Goal: Task Accomplishment & Management: Manage account settings

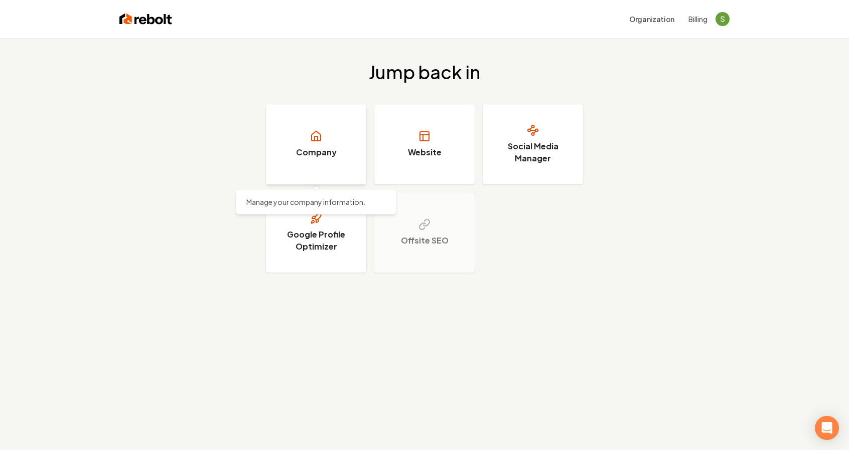
click at [345, 168] on link "Company" at bounding box center [316, 144] width 100 height 80
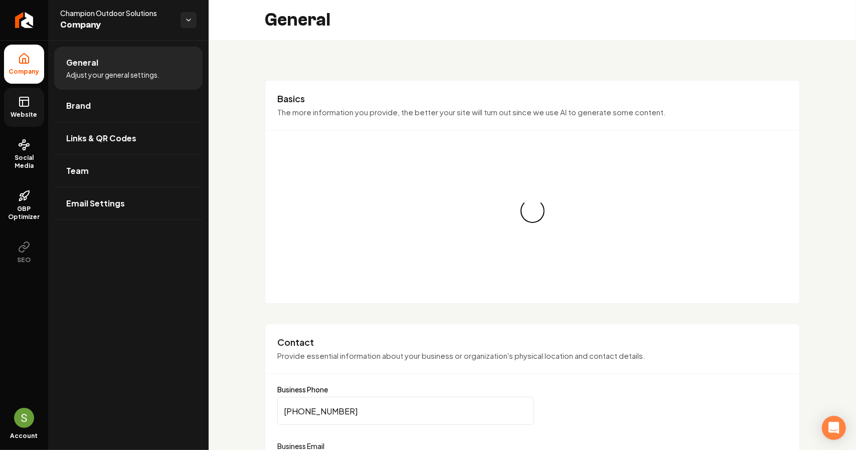
click at [26, 107] on icon at bounding box center [24, 102] width 12 height 12
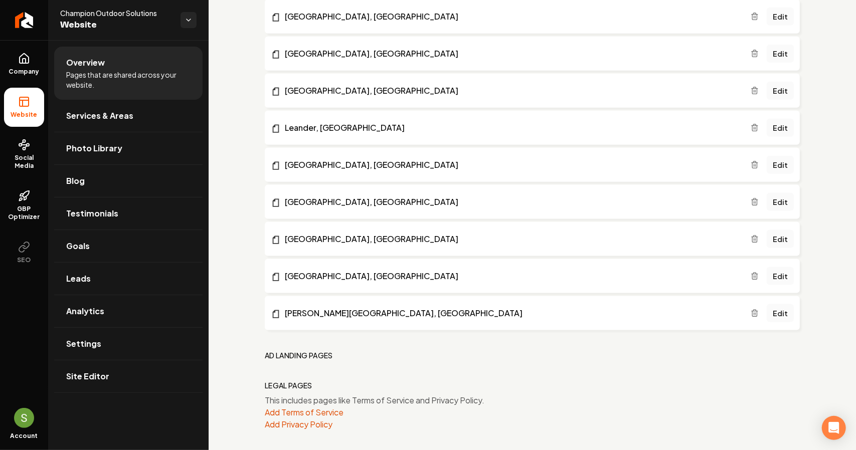
scroll to position [783, 0]
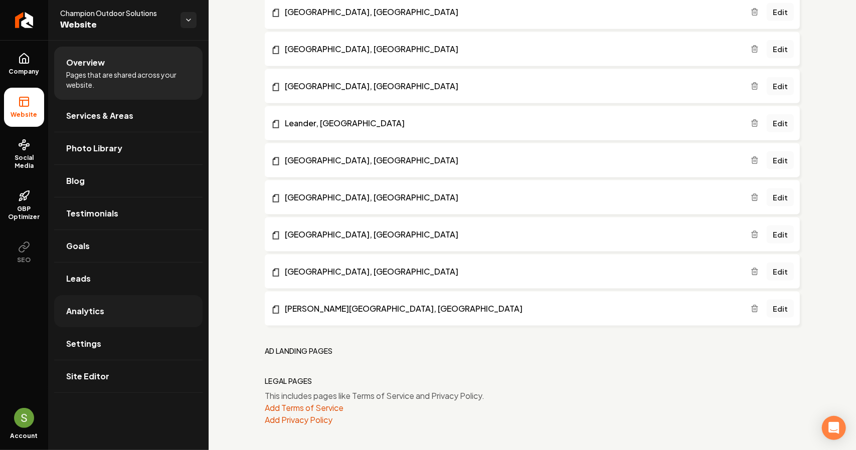
click at [110, 314] on link "Analytics" at bounding box center [128, 311] width 148 height 32
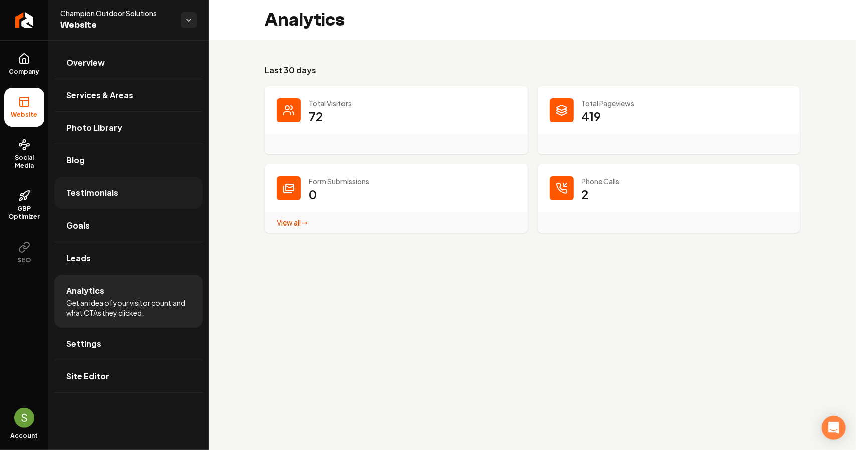
click at [101, 194] on span "Testimonials" at bounding box center [92, 193] width 52 height 12
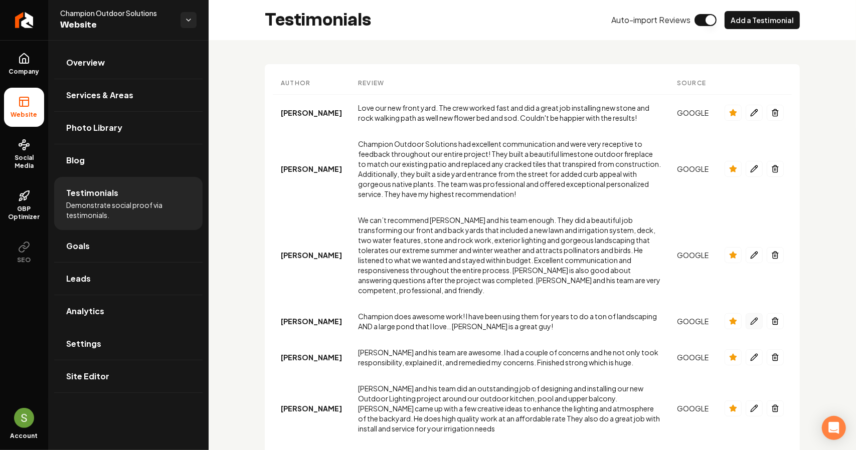
click at [750, 317] on icon "Main content area" at bounding box center [754, 321] width 8 height 8
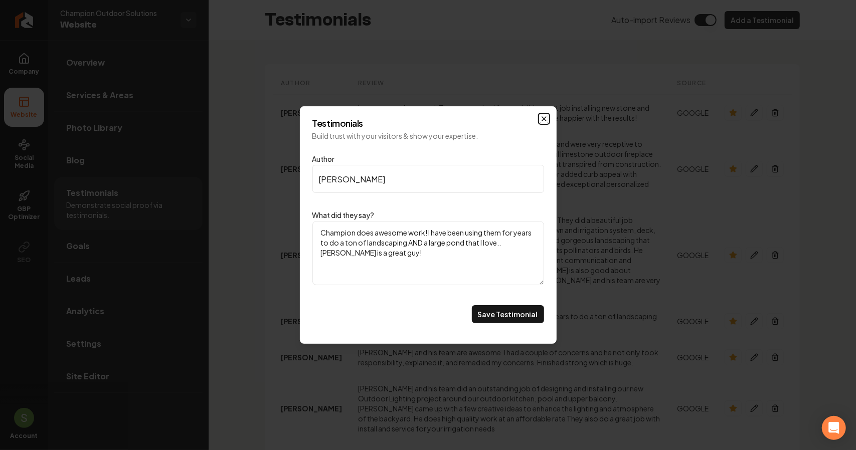
click at [542, 121] on icon "Main content area" at bounding box center [544, 119] width 8 height 8
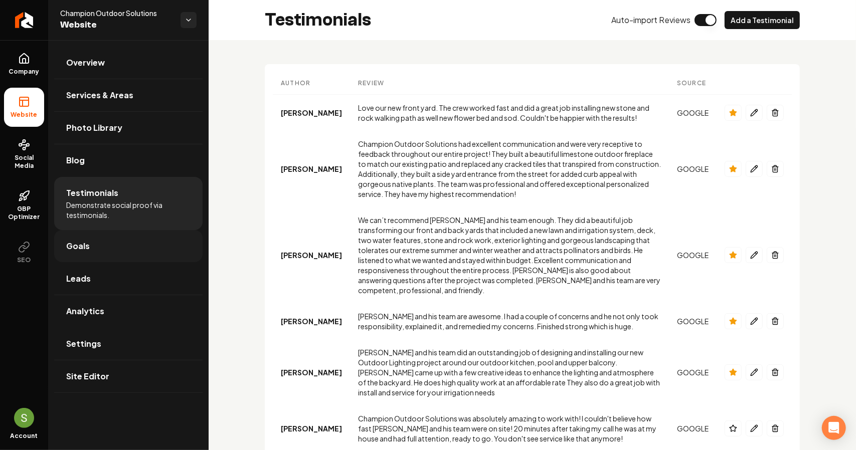
click at [114, 249] on link "Goals" at bounding box center [128, 246] width 148 height 32
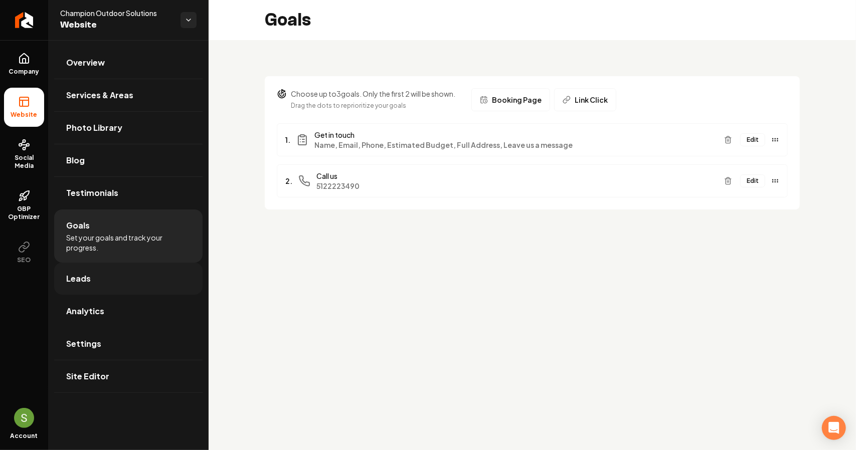
click at [112, 267] on link "Leads" at bounding box center [128, 279] width 148 height 32
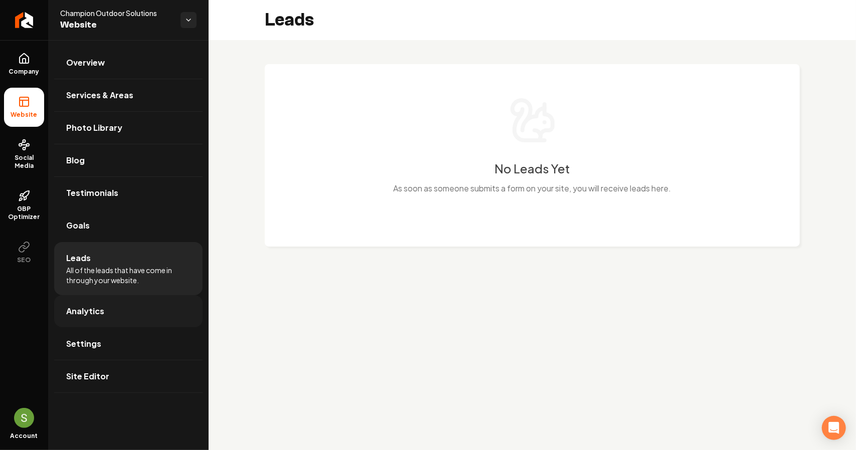
click at [112, 300] on link "Analytics" at bounding box center [128, 311] width 148 height 32
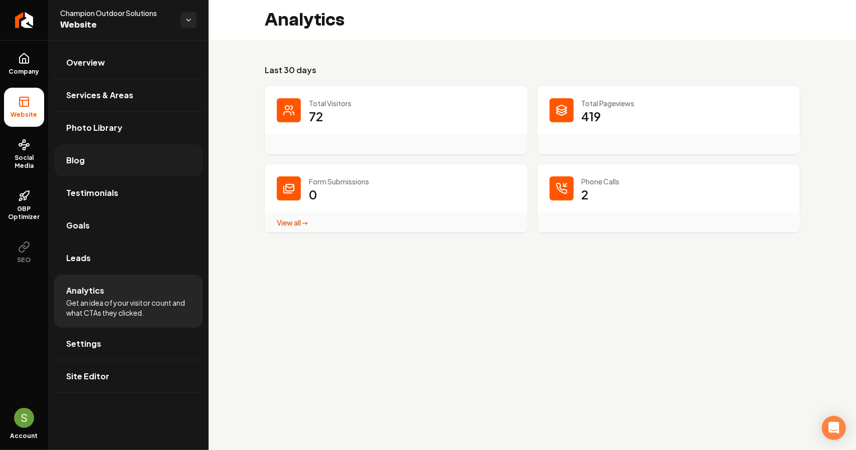
click at [116, 170] on link "Blog" at bounding box center [128, 160] width 148 height 32
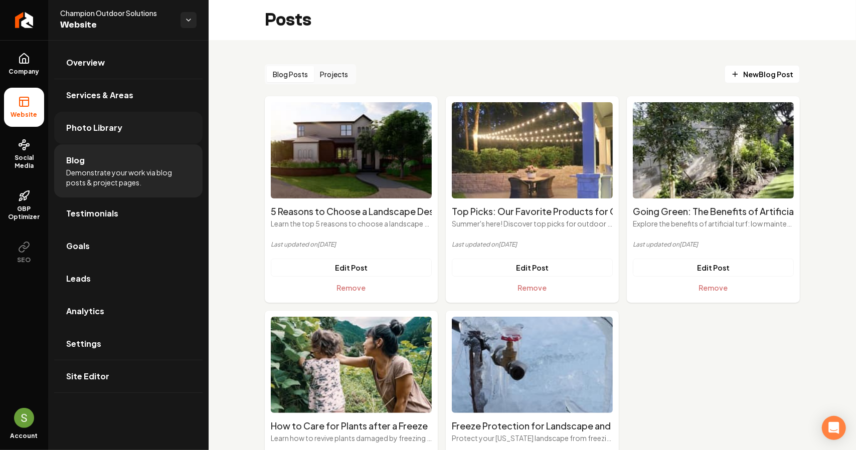
click at [112, 129] on span "Photo Library" at bounding box center [94, 128] width 56 height 12
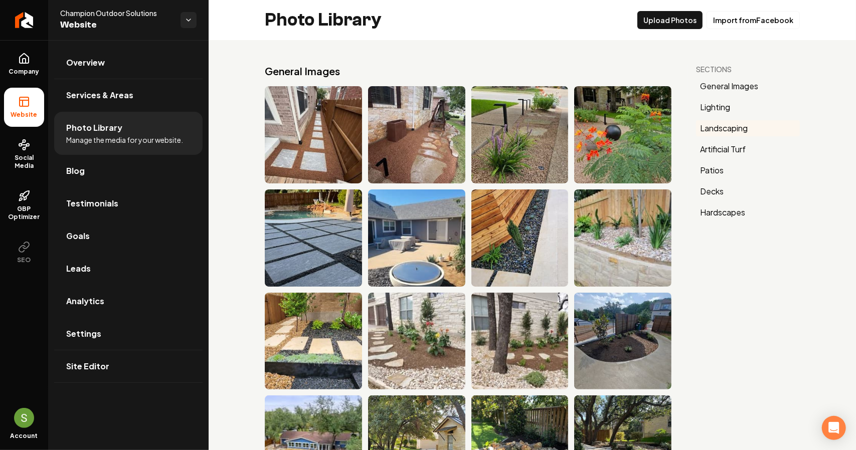
click at [701, 126] on button "Landscaping" at bounding box center [748, 128] width 104 height 16
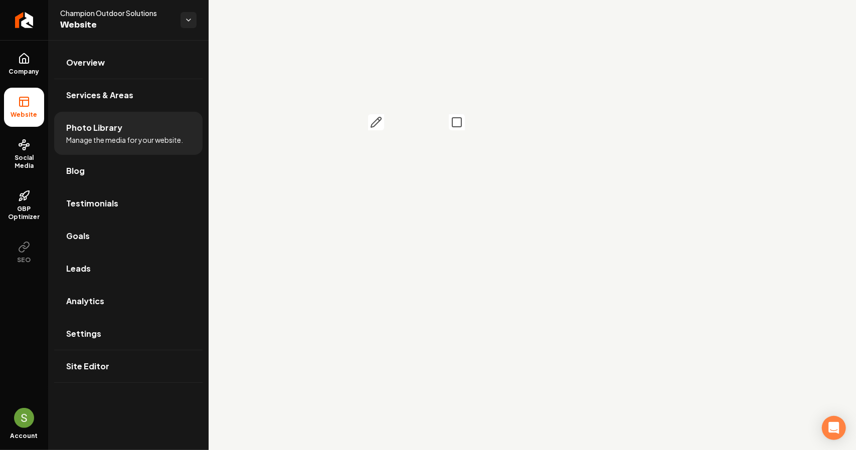
scroll to position [5250, 0]
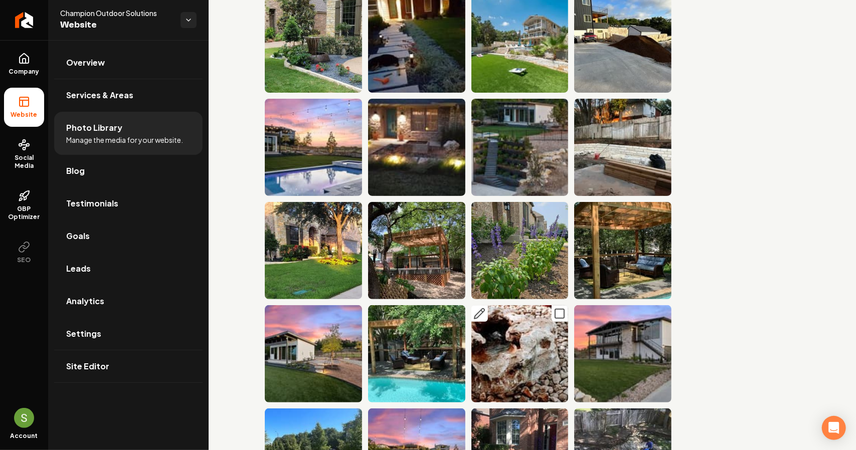
click at [552, 305] on button "Main content area" at bounding box center [560, 313] width 17 height 17
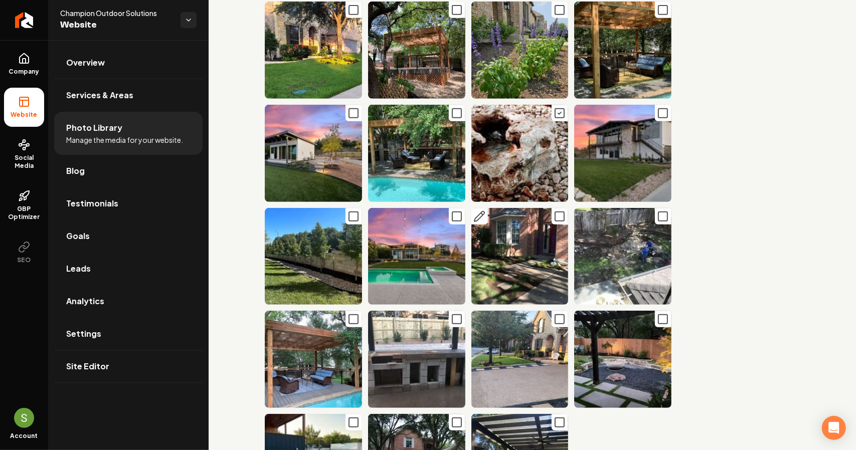
scroll to position [5451, 0]
click at [451, 417] on icon "Main content area" at bounding box center [457, 423] width 12 height 12
click at [554, 417] on icon "Main content area" at bounding box center [560, 423] width 12 height 12
click at [454, 313] on icon "Main content area" at bounding box center [457, 319] width 12 height 12
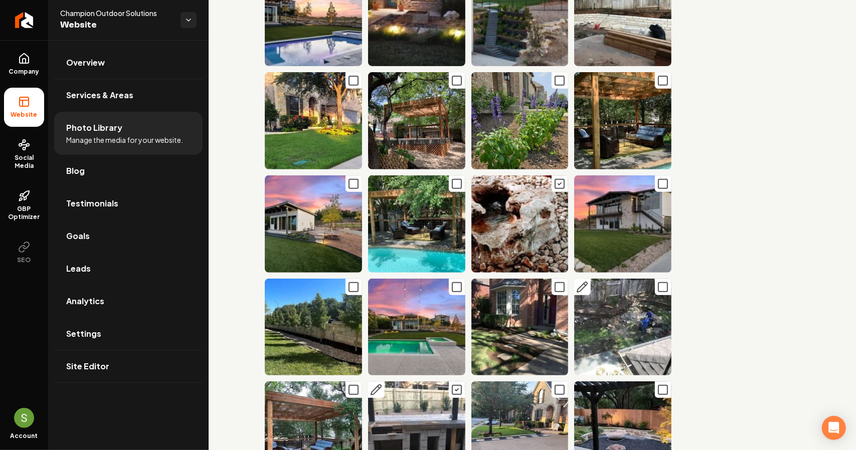
scroll to position [5350, 0]
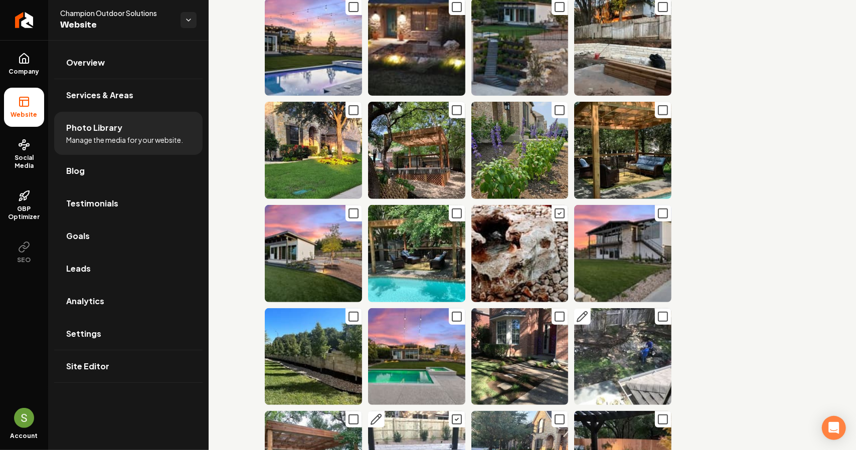
click at [661, 311] on icon "Main content area" at bounding box center [663, 317] width 12 height 12
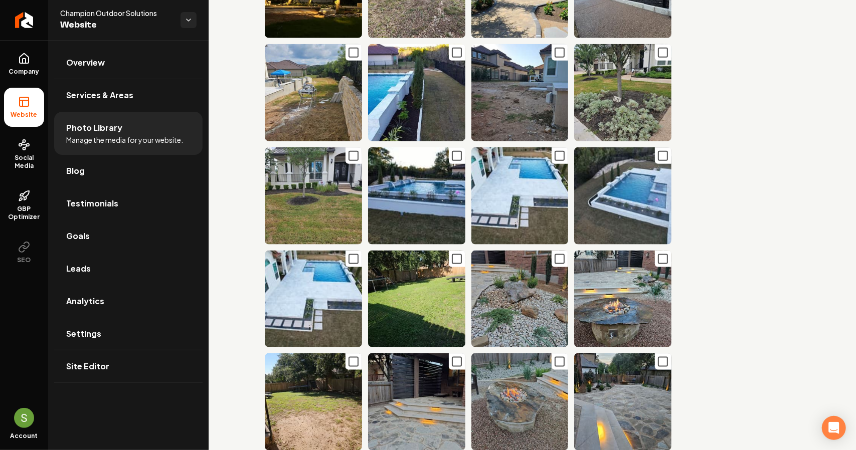
scroll to position [3144, 0]
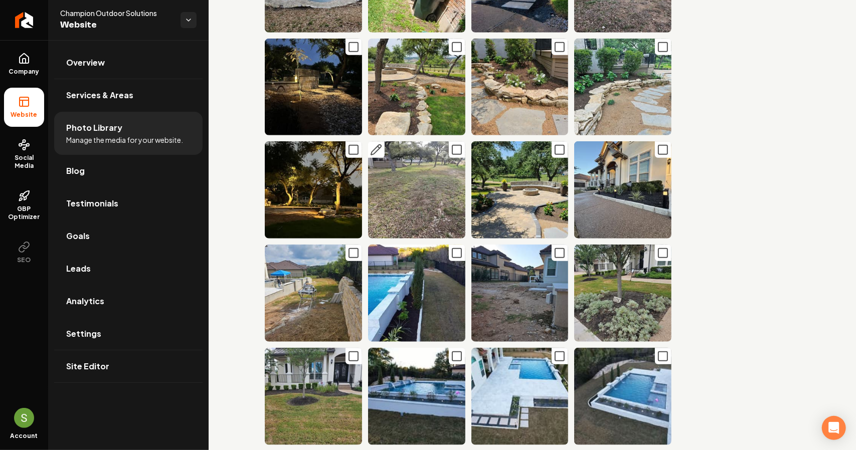
click at [449, 141] on button "Main content area" at bounding box center [457, 149] width 17 height 17
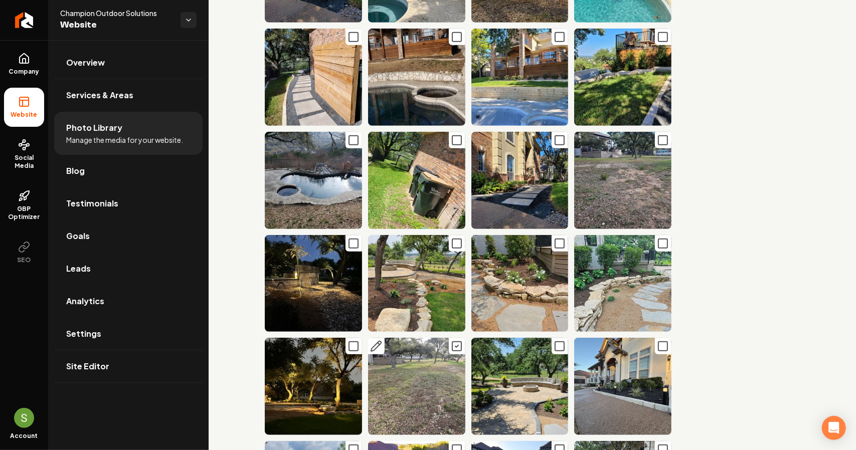
scroll to position [2943, 0]
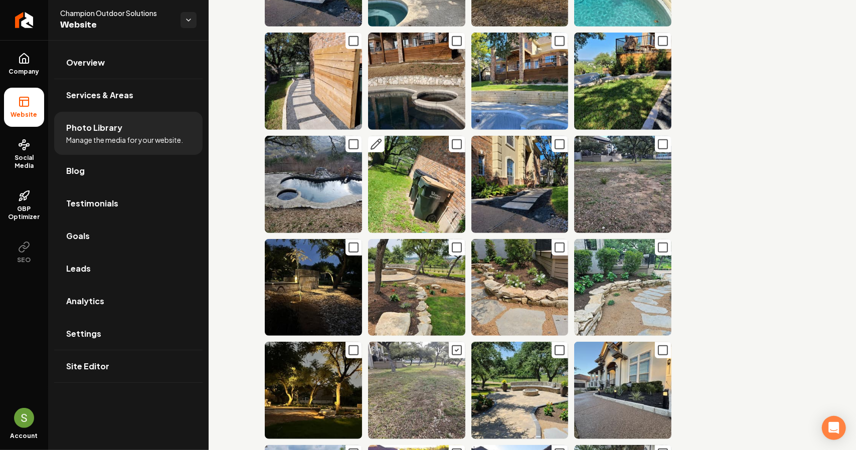
click at [453, 138] on icon "Main content area" at bounding box center [457, 144] width 12 height 12
click at [660, 140] on rect "Main content area" at bounding box center [663, 144] width 9 height 9
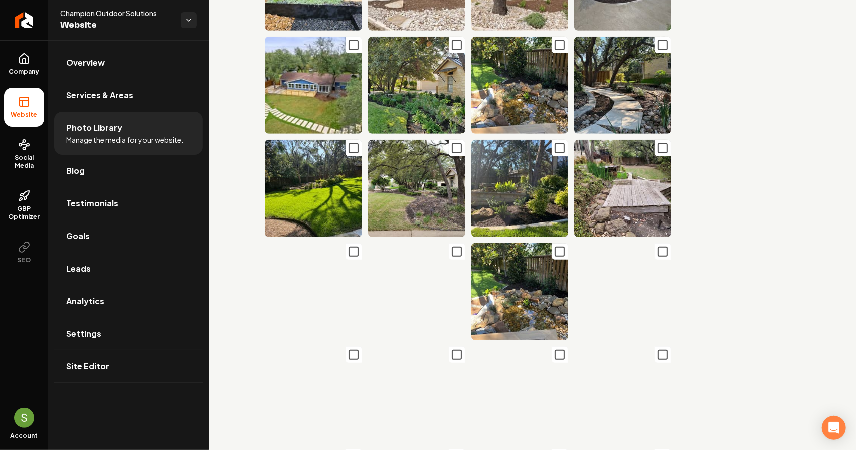
scroll to position [0, 0]
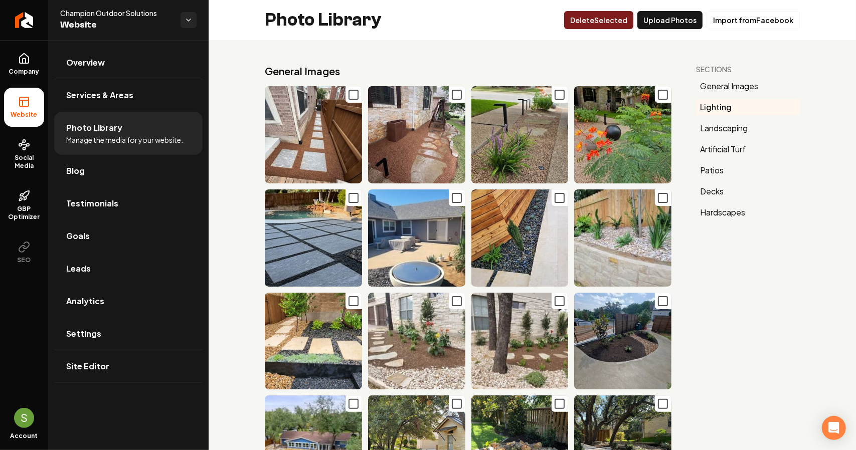
click at [615, 18] on button "Delet e Selected" at bounding box center [598, 20] width 69 height 18
click at [36, 144] on link "Social Media" at bounding box center [24, 154] width 40 height 47
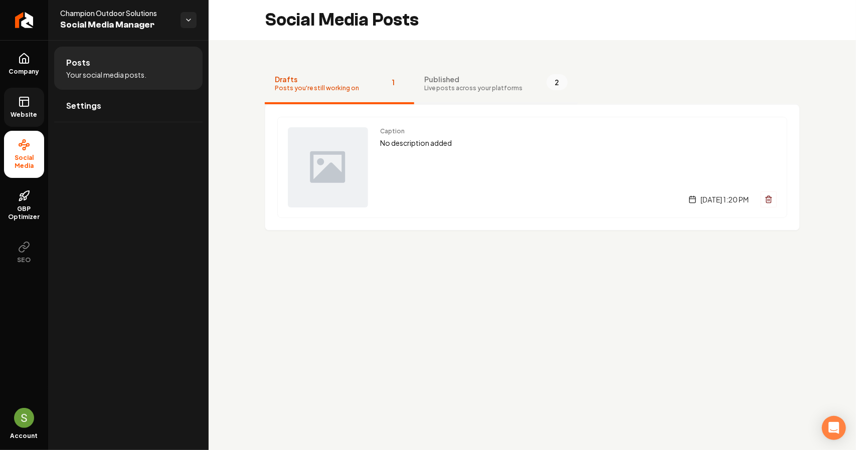
click at [450, 80] on span "Published" at bounding box center [473, 79] width 98 height 10
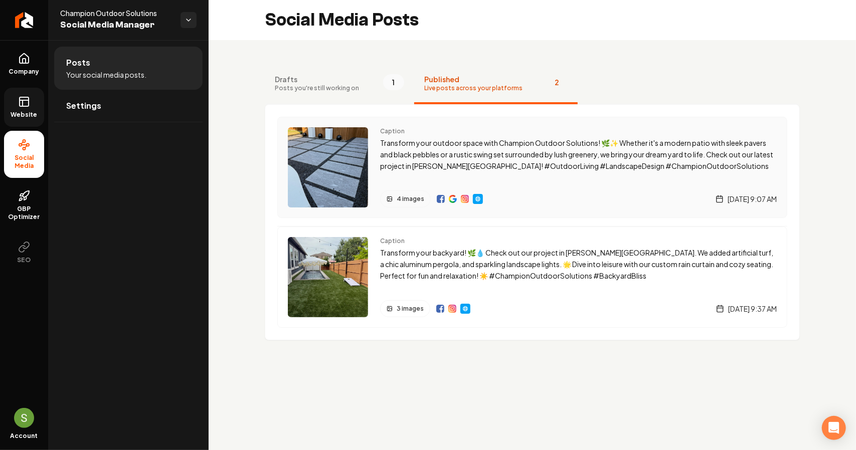
click at [409, 196] on span "4 images" at bounding box center [411, 199] width 28 height 8
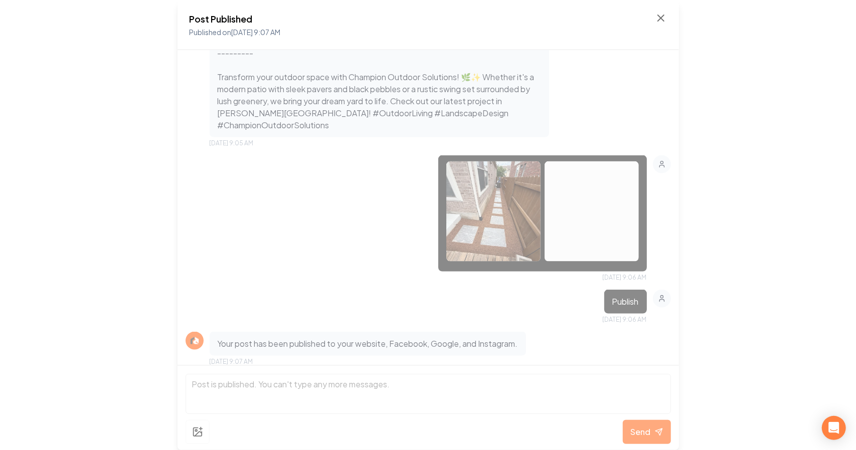
scroll to position [979, 0]
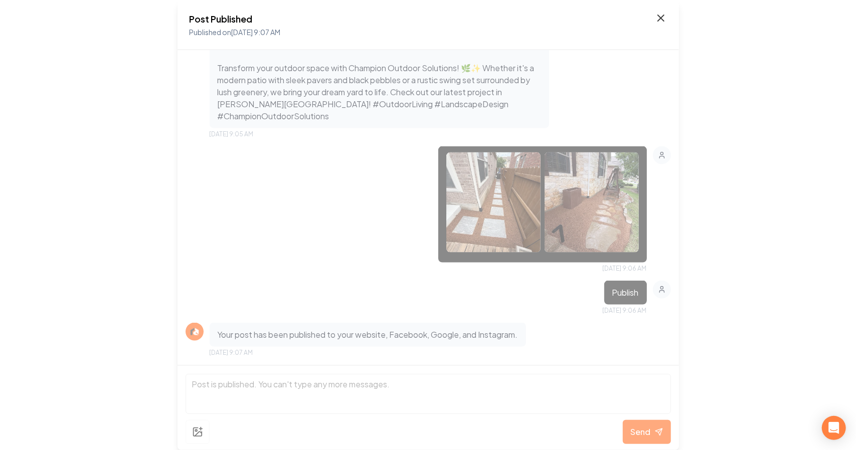
click at [657, 17] on icon at bounding box center [661, 18] width 12 height 12
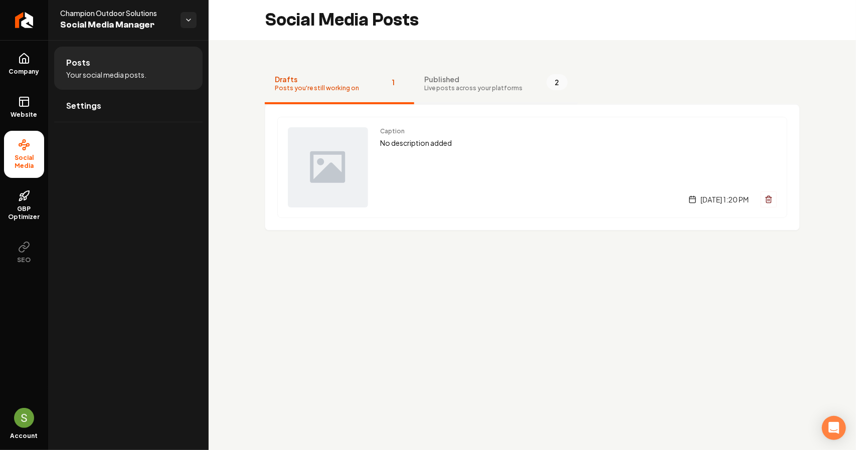
click at [446, 87] on span "Live posts across your platforms" at bounding box center [473, 88] width 98 height 8
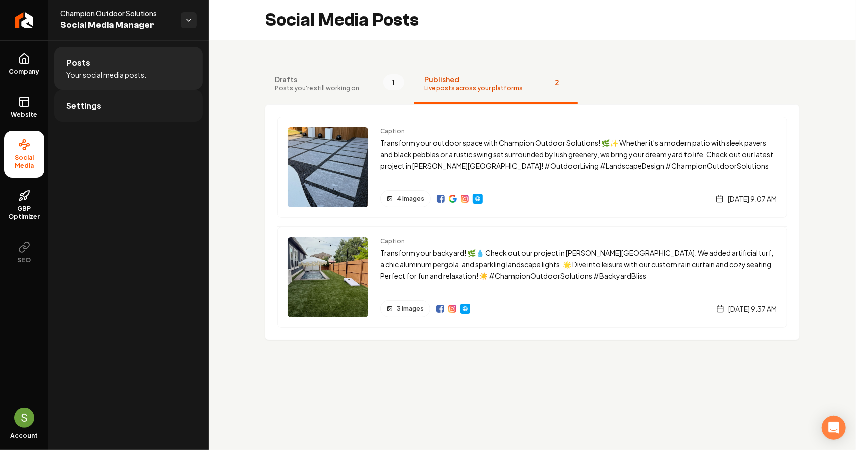
click at [95, 106] on span "Settings" at bounding box center [83, 106] width 35 height 12
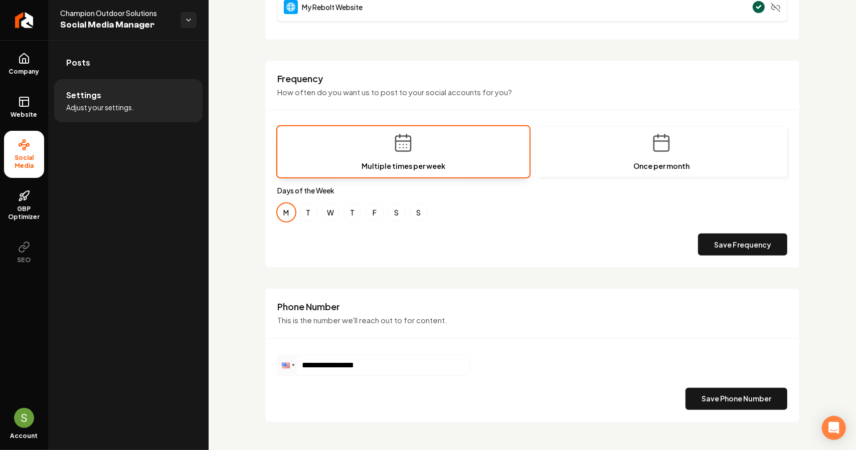
scroll to position [268, 0]
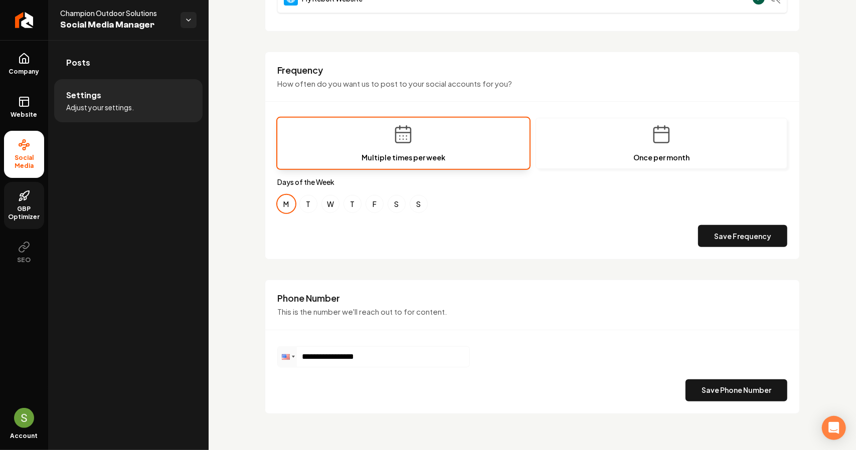
click at [38, 204] on link "GBP Optimizer" at bounding box center [24, 205] width 40 height 47
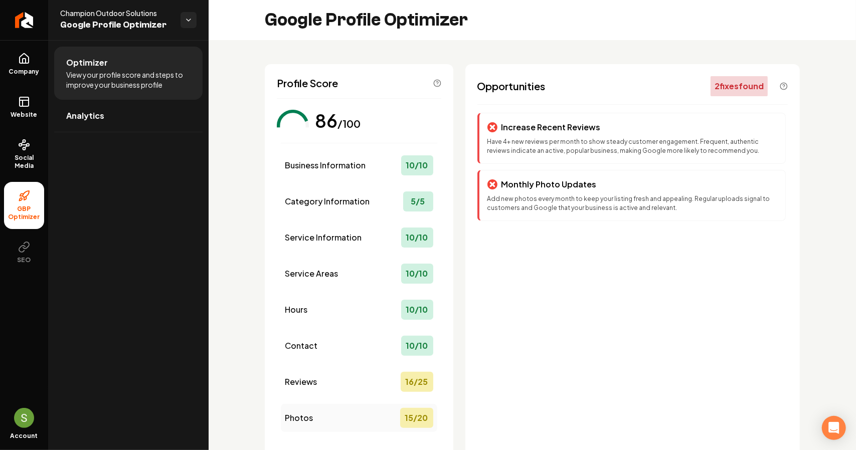
click at [341, 417] on div "Photos 15 / 20" at bounding box center [359, 418] width 156 height 28
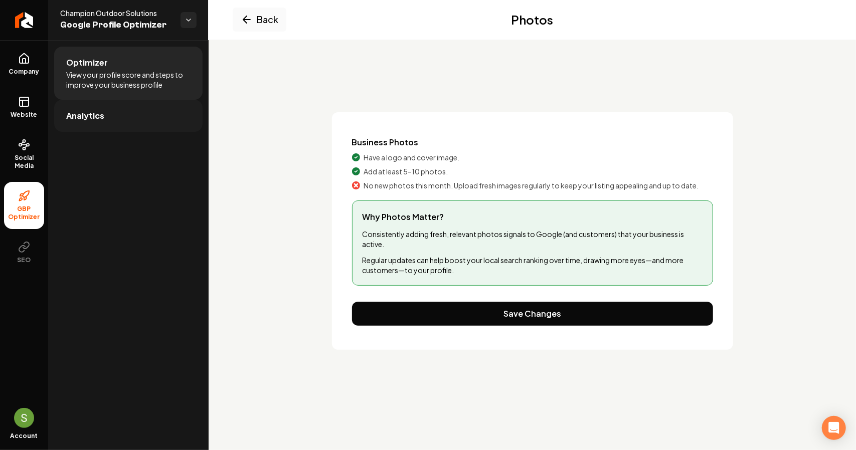
click at [98, 125] on link "Analytics" at bounding box center [128, 116] width 148 height 32
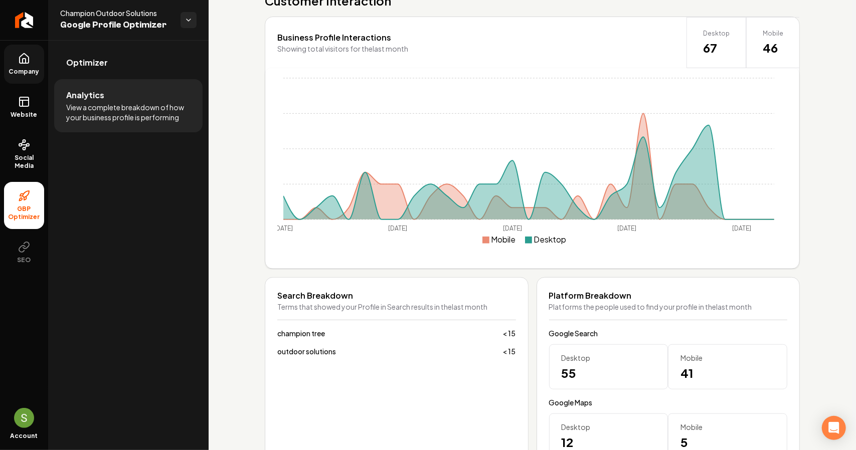
click at [38, 69] on span "Company" at bounding box center [24, 72] width 39 height 8
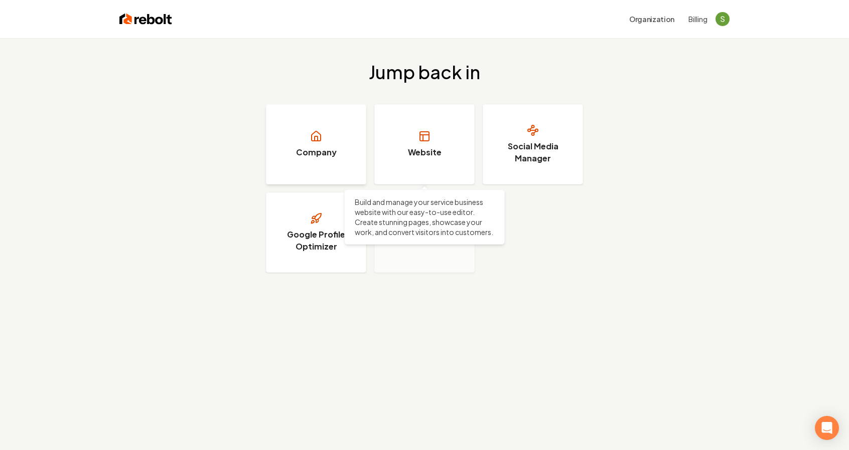
click at [334, 158] on h3 "Company" at bounding box center [316, 152] width 41 height 12
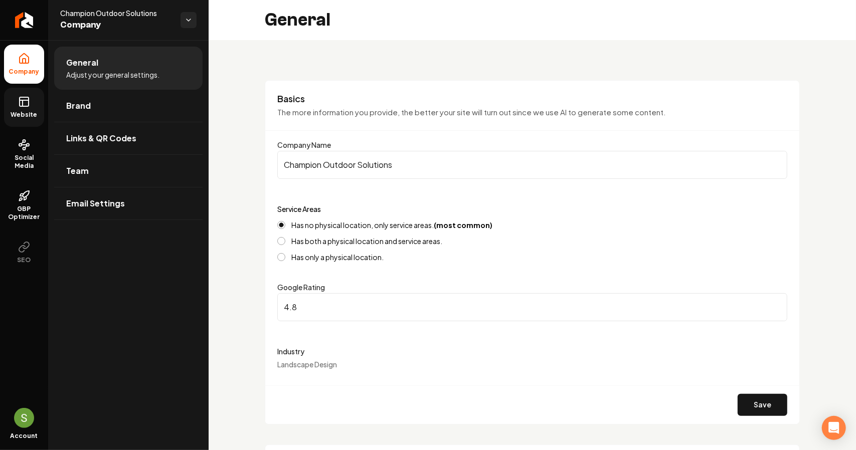
click at [30, 115] on span "Website" at bounding box center [24, 115] width 35 height 8
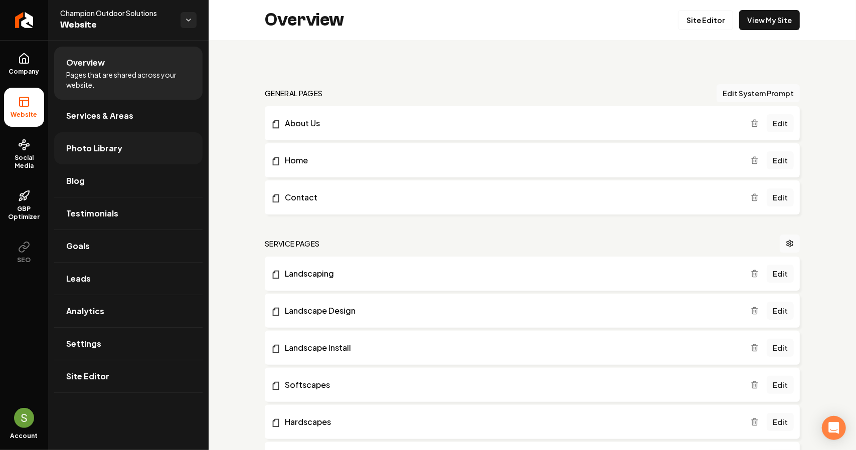
click at [106, 146] on span "Photo Library" at bounding box center [94, 148] width 56 height 12
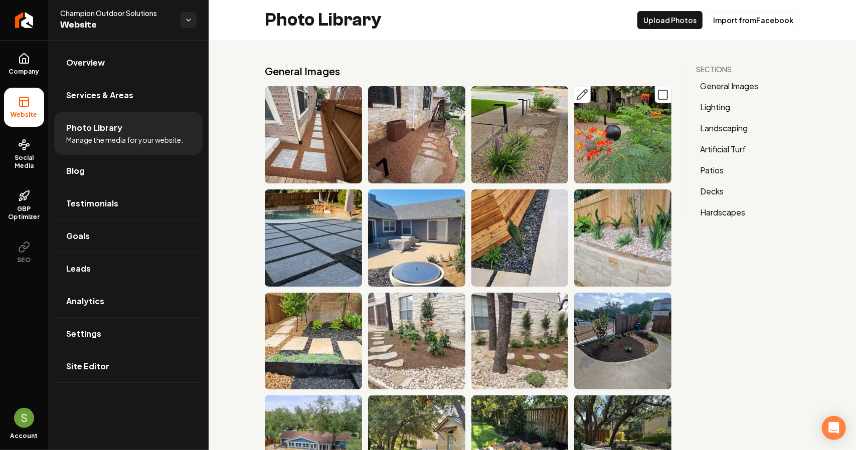
click at [579, 97] on icon "Main content area" at bounding box center [582, 95] width 12 height 12
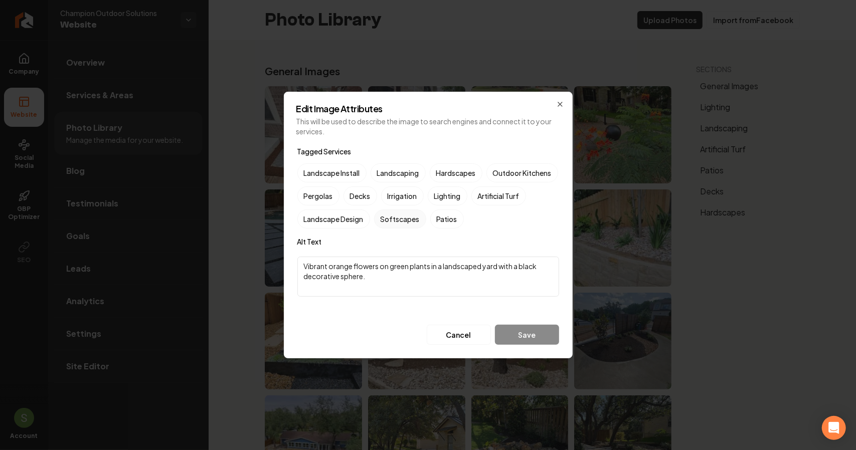
click at [426, 220] on label "Softscapes" at bounding box center [400, 219] width 52 height 19
click at [392, 220] on button "Softscapes" at bounding box center [386, 219] width 12 height 12
click at [410, 177] on label "Landscaping" at bounding box center [398, 173] width 55 height 19
click at [389, 177] on button "Landscaping" at bounding box center [383, 173] width 12 height 12
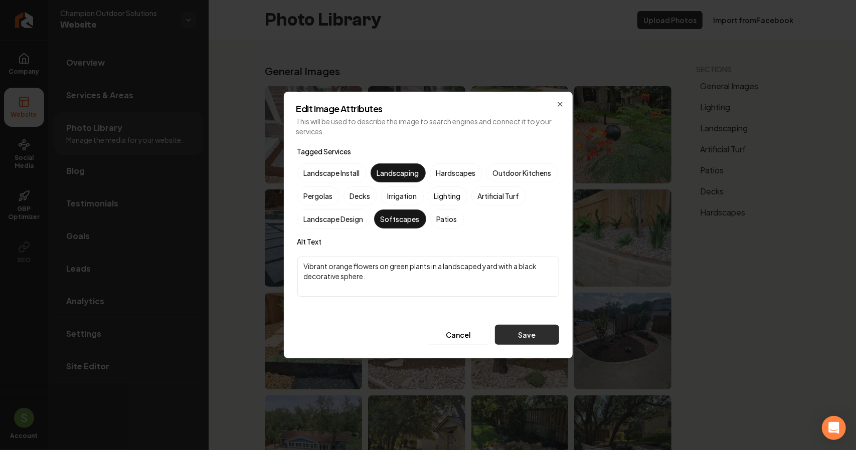
click at [525, 333] on button "Save" at bounding box center [527, 335] width 64 height 20
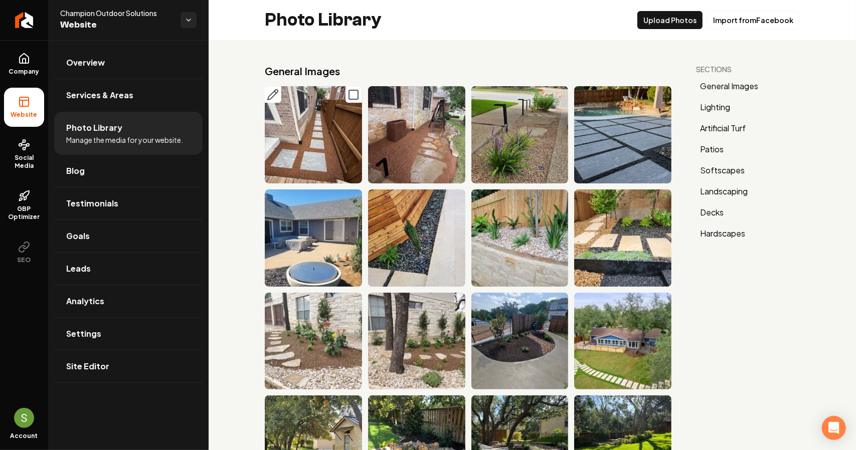
click at [271, 93] on icon "Main content area" at bounding box center [273, 95] width 12 height 12
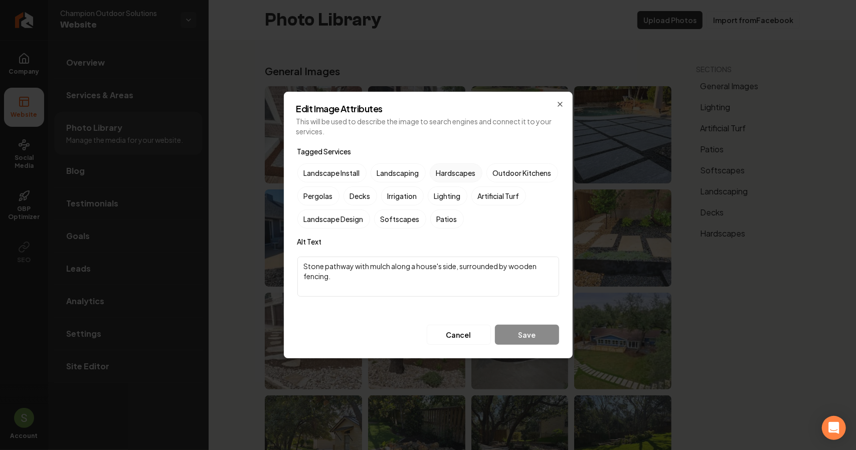
click at [454, 177] on label "Hardscapes" at bounding box center [456, 173] width 53 height 19
click at [448, 177] on button "Hardscapes" at bounding box center [442, 173] width 12 height 12
click at [513, 333] on button "Save" at bounding box center [527, 335] width 64 height 20
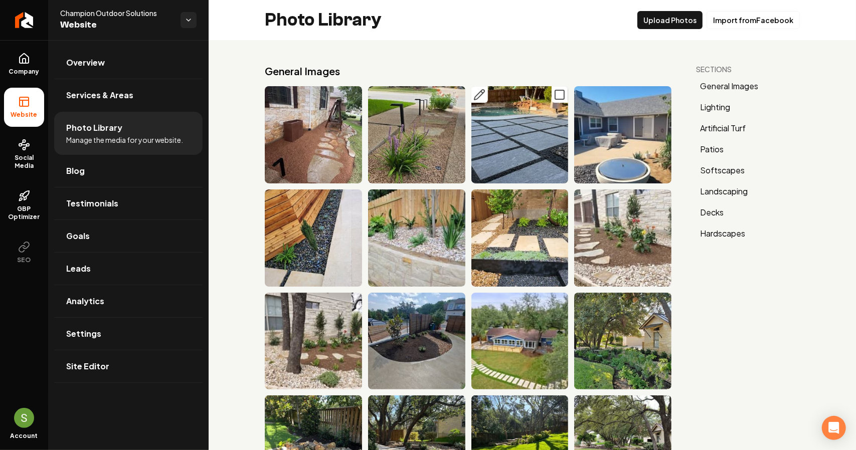
click at [481, 92] on icon "Main content area" at bounding box center [482, 92] width 2 height 2
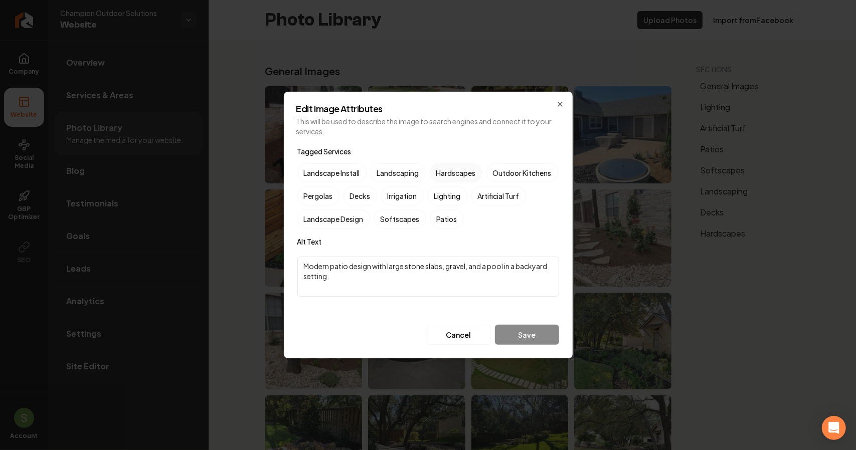
click at [445, 171] on label "Hardscapes" at bounding box center [456, 173] width 53 height 19
click at [445, 171] on button "Hardscapes" at bounding box center [442, 173] width 12 height 12
click at [464, 219] on label "Patios" at bounding box center [447, 219] width 34 height 19
click at [448, 219] on button "Patios" at bounding box center [442, 219] width 12 height 12
click at [532, 337] on button "Save" at bounding box center [527, 335] width 64 height 20
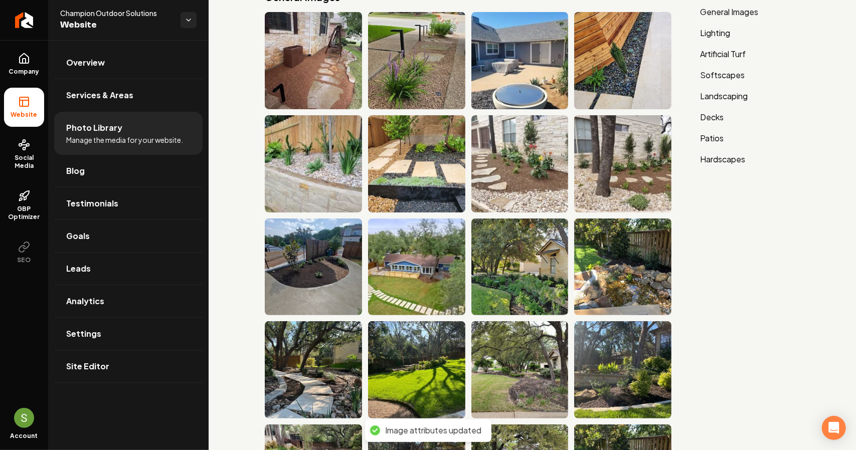
scroll to position [100, 0]
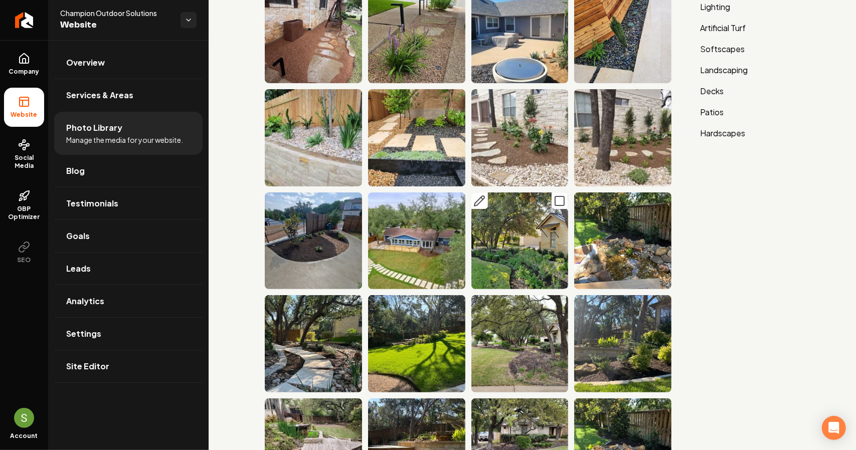
click at [481, 197] on button "Main content area" at bounding box center [479, 201] width 17 height 17
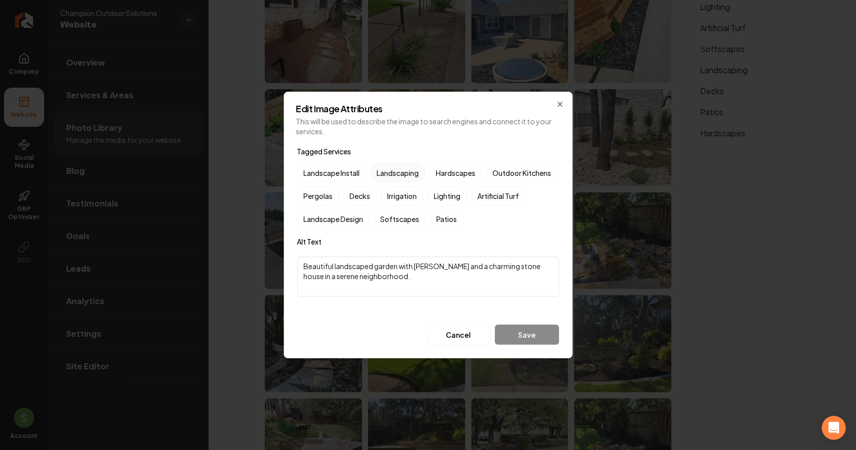
click at [387, 175] on label "Landscaping" at bounding box center [398, 173] width 55 height 19
click at [387, 175] on button "Landscaping" at bounding box center [383, 173] width 12 height 12
click at [426, 213] on label "Softscapes" at bounding box center [400, 219] width 52 height 19
click at [392, 213] on button "Softscapes" at bounding box center [386, 219] width 12 height 12
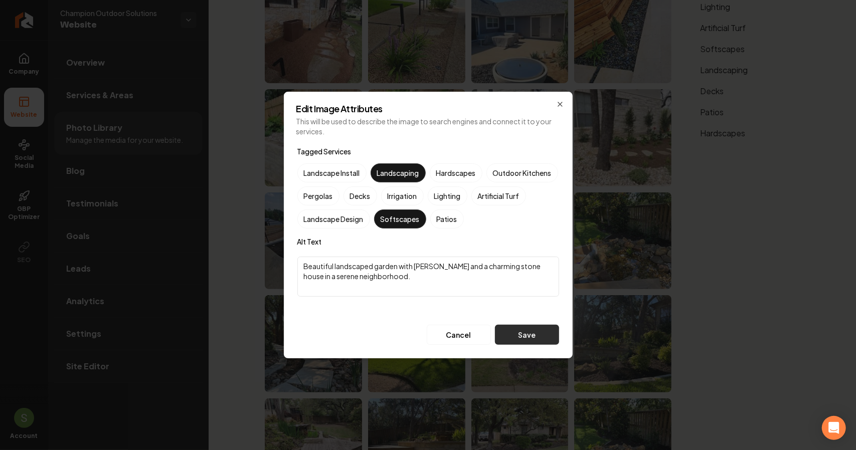
click at [522, 337] on button "Save" at bounding box center [527, 335] width 64 height 20
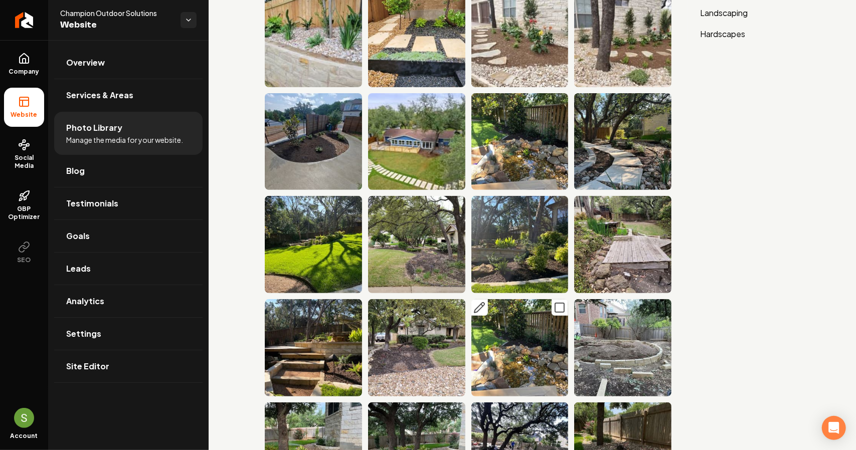
scroll to position [201, 0]
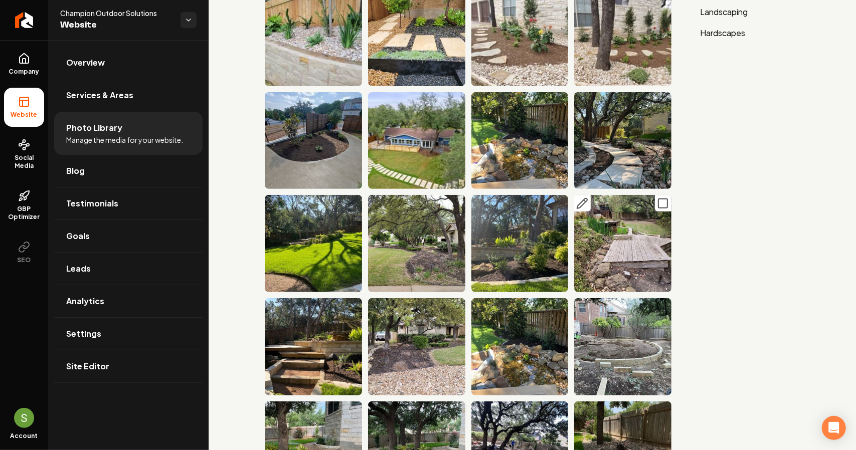
click at [657, 198] on icon "Main content area" at bounding box center [663, 204] width 12 height 12
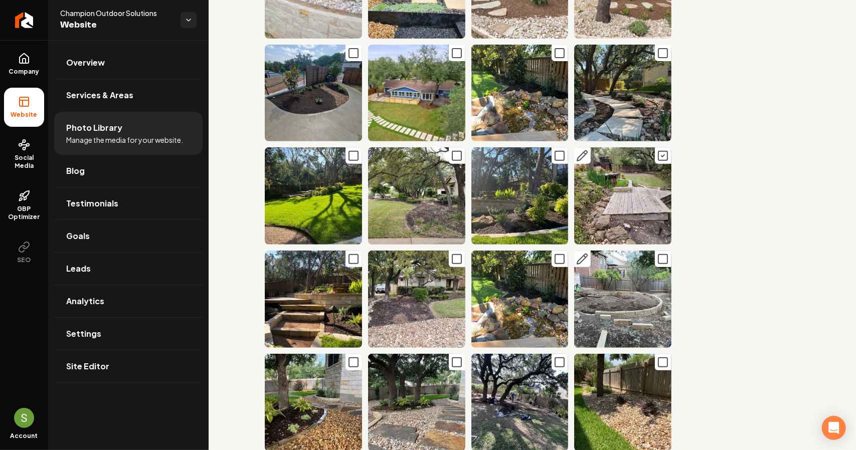
scroll to position [251, 0]
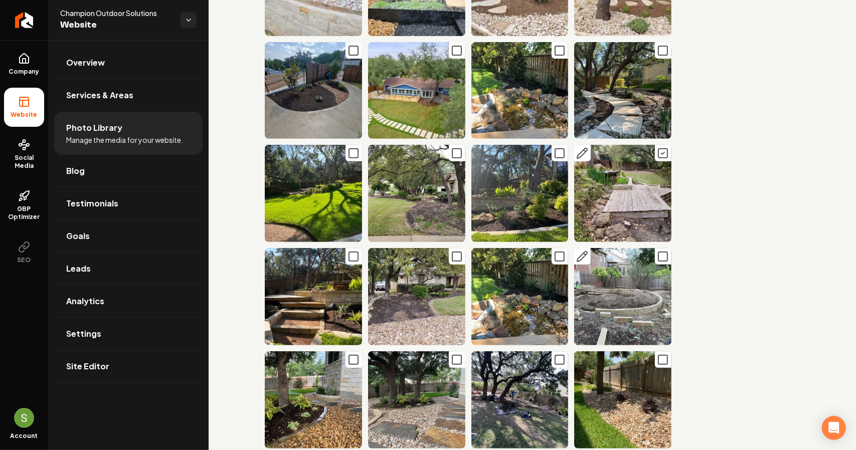
click at [660, 252] on rect "Main content area" at bounding box center [663, 256] width 9 height 9
click at [454, 251] on icon "Main content area" at bounding box center [457, 257] width 12 height 12
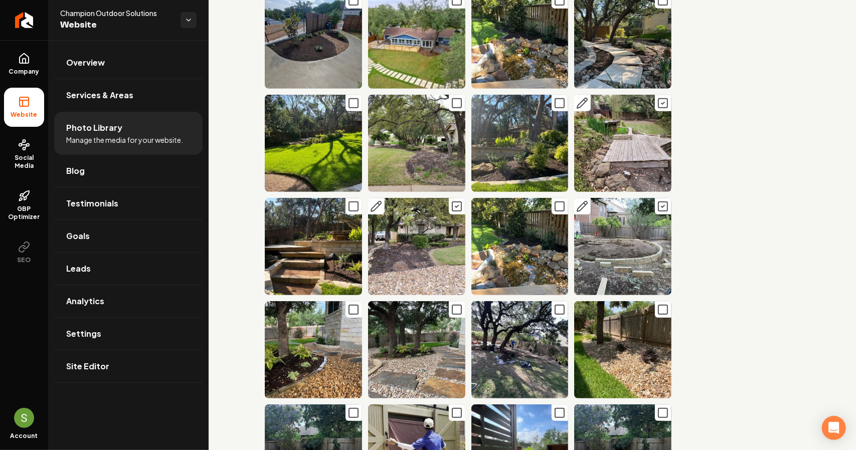
scroll to position [351, 0]
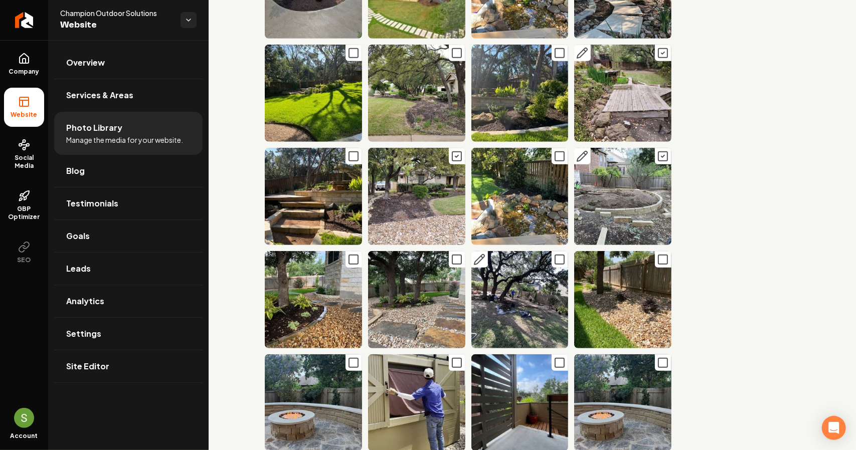
click at [554, 254] on icon "Main content area" at bounding box center [560, 260] width 12 height 12
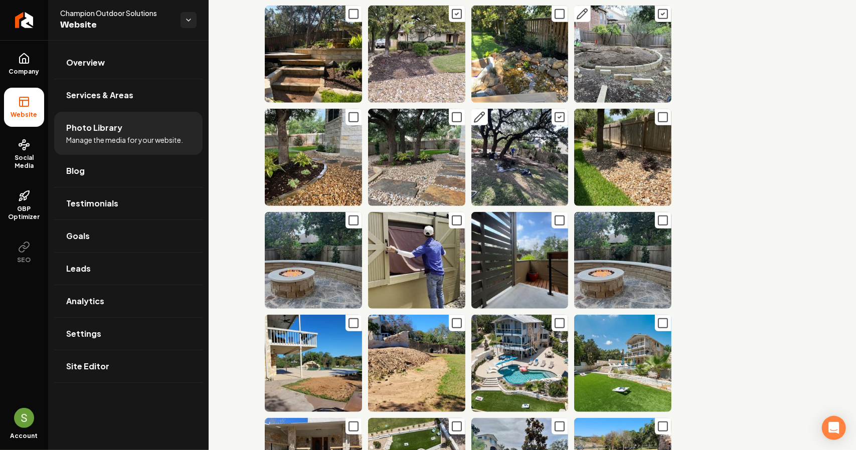
scroll to position [502, 0]
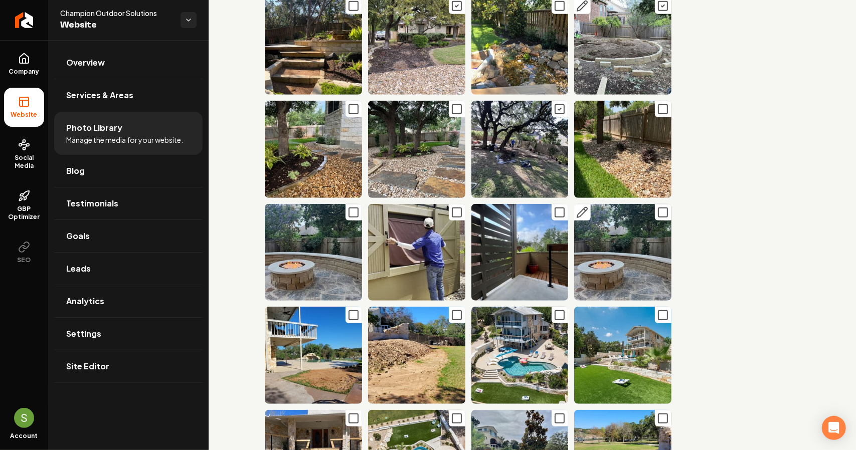
click at [657, 207] on icon "Main content area" at bounding box center [663, 213] width 12 height 12
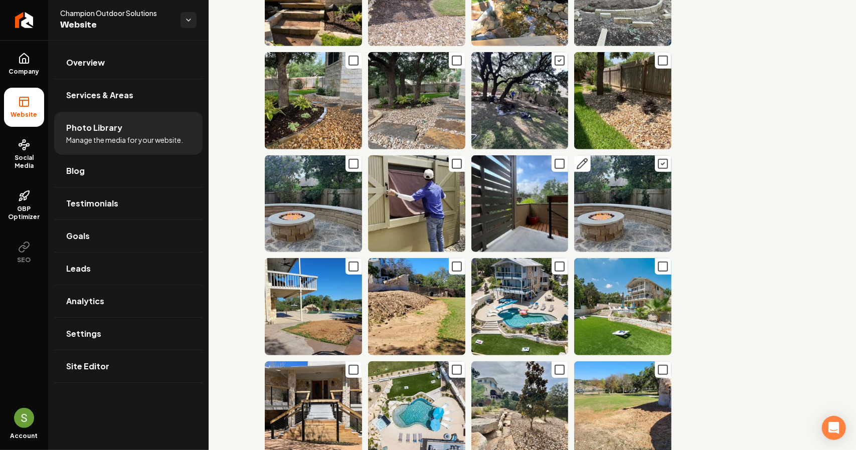
scroll to position [602, 0]
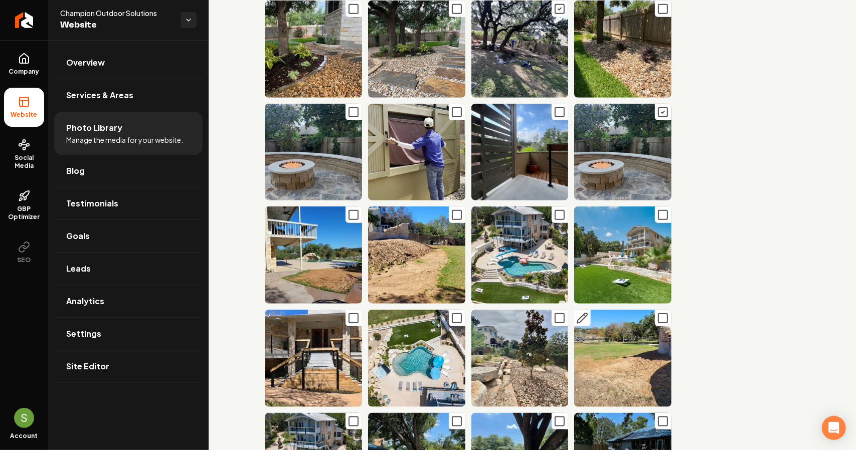
click at [657, 312] on icon "Main content area" at bounding box center [663, 318] width 12 height 12
click at [452, 211] on rect "Main content area" at bounding box center [456, 215] width 9 height 9
click at [350, 209] on icon "Main content area" at bounding box center [354, 215] width 12 height 12
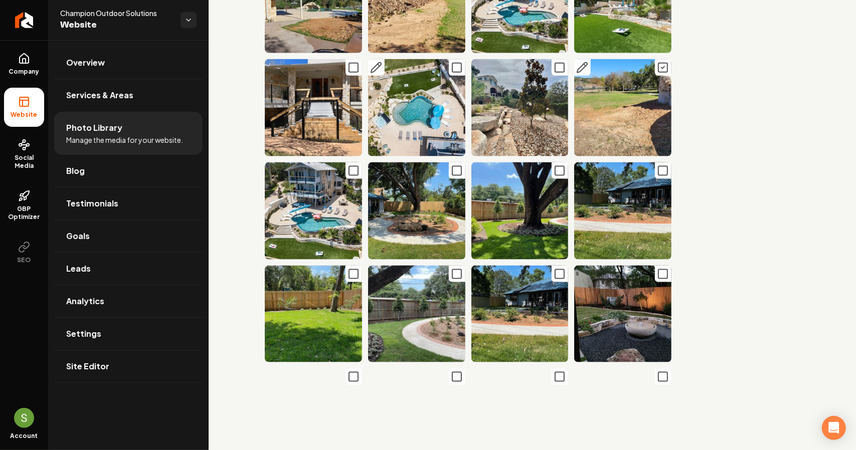
scroll to position [903, 0]
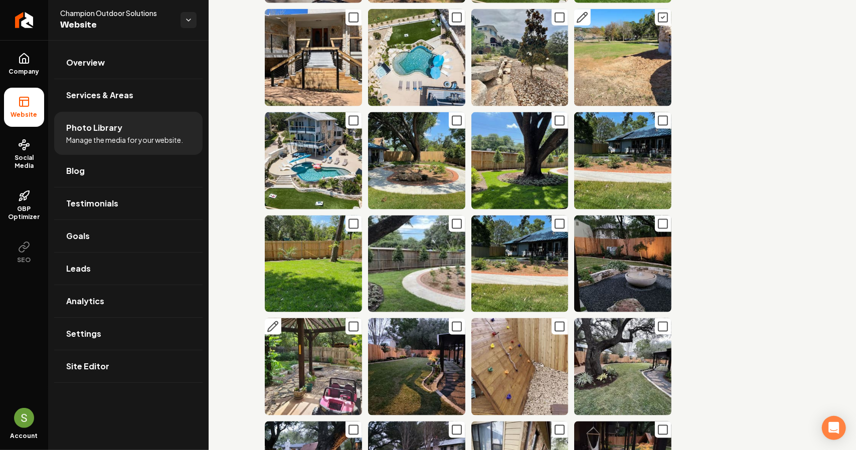
click at [351, 321] on icon "Main content area" at bounding box center [354, 327] width 12 height 12
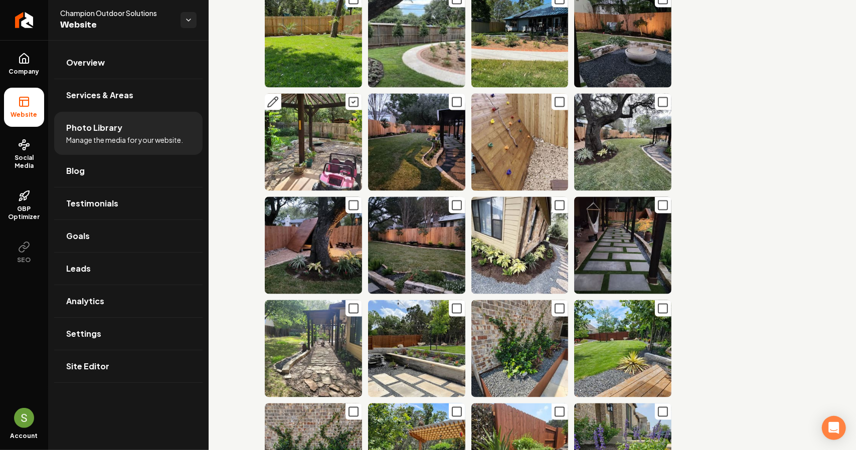
scroll to position [1154, 0]
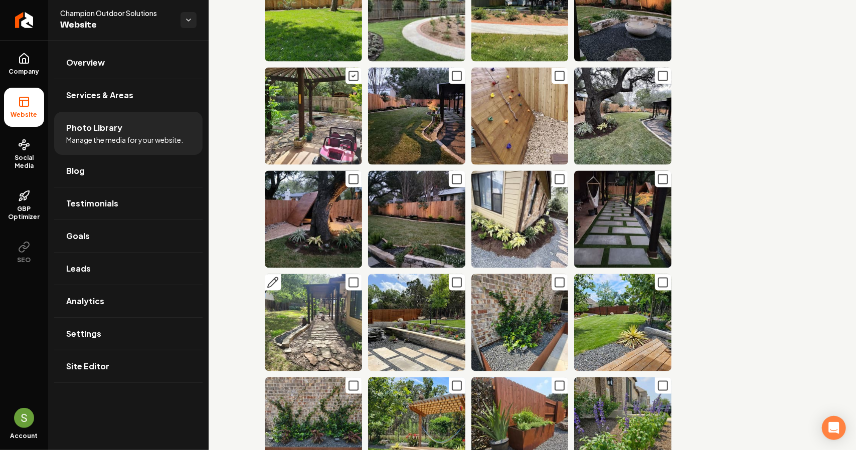
click at [354, 277] on icon "Main content area" at bounding box center [354, 283] width 12 height 12
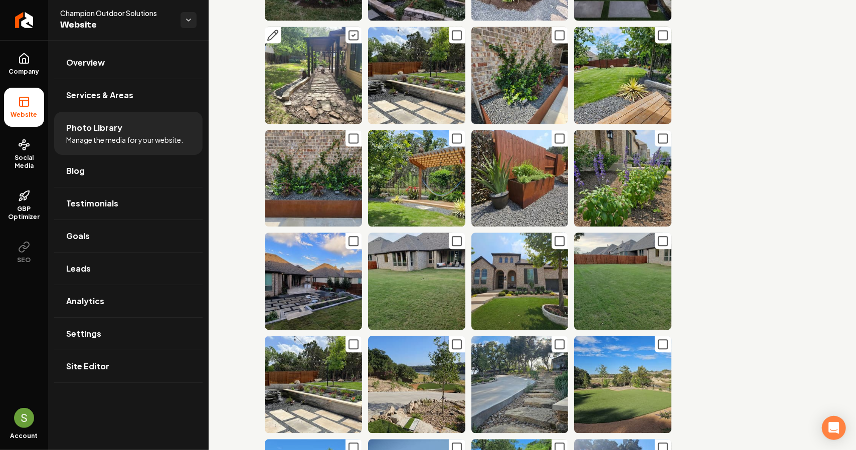
scroll to position [1454, 0]
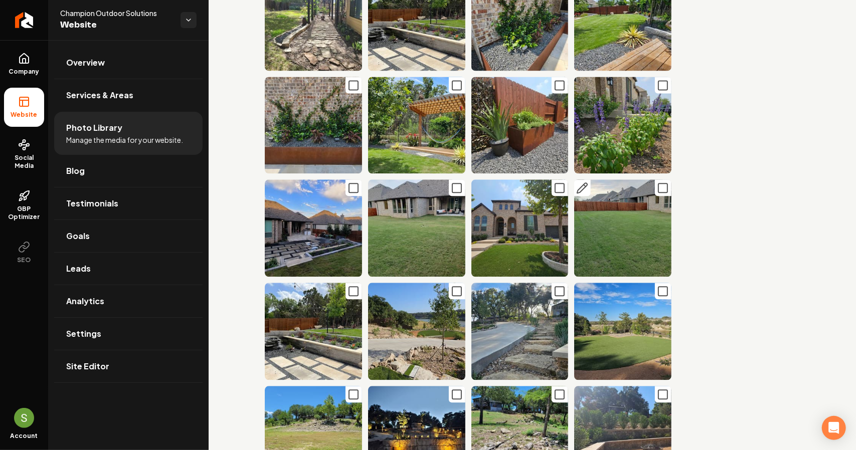
click at [659, 182] on icon "Main content area" at bounding box center [663, 188] width 12 height 12
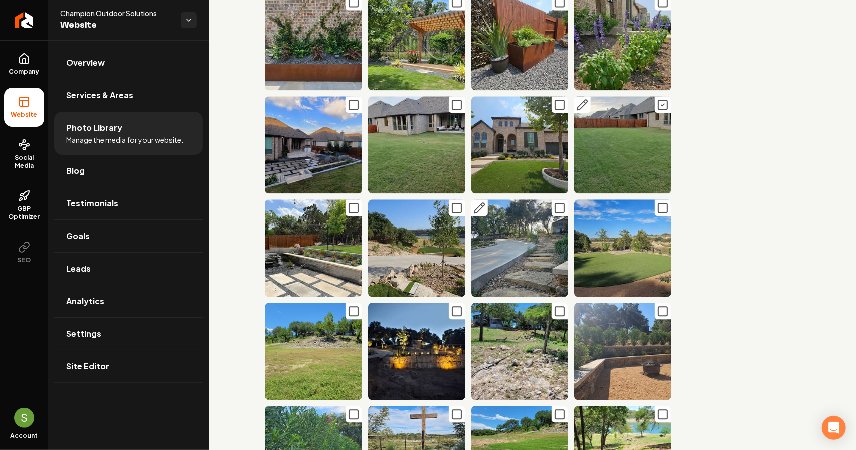
scroll to position [1555, 0]
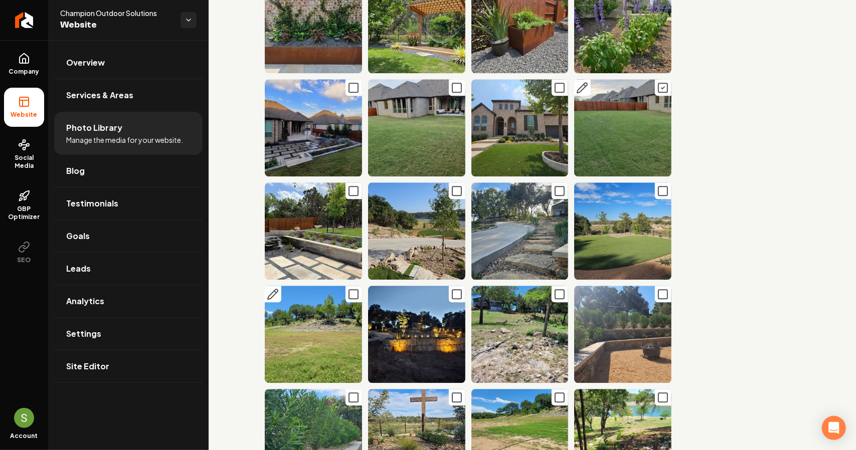
click at [349, 290] on rect "Main content area" at bounding box center [353, 294] width 9 height 9
click at [554, 288] on icon "Main content area" at bounding box center [560, 294] width 12 height 12
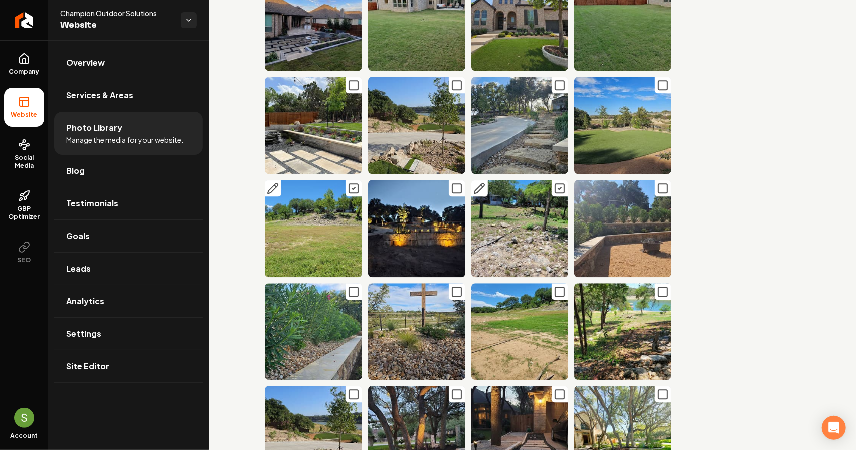
scroll to position [1705, 0]
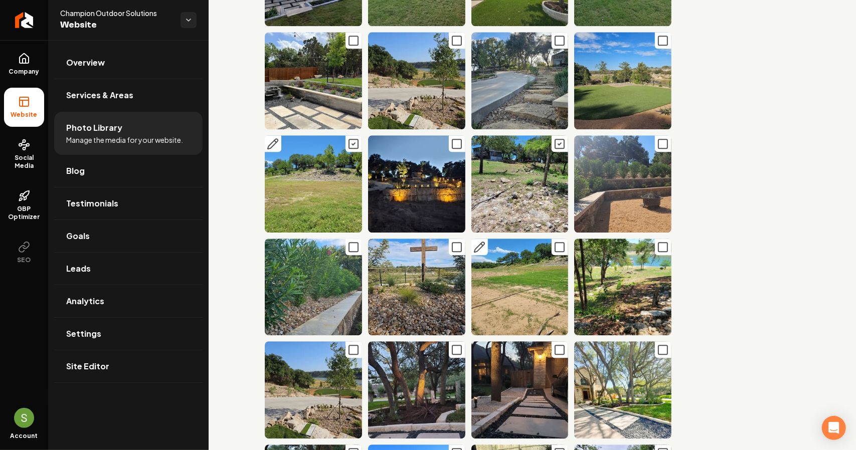
click at [555, 243] on rect "Main content area" at bounding box center [559, 247] width 9 height 9
click at [657, 241] on icon "Main content area" at bounding box center [663, 247] width 12 height 12
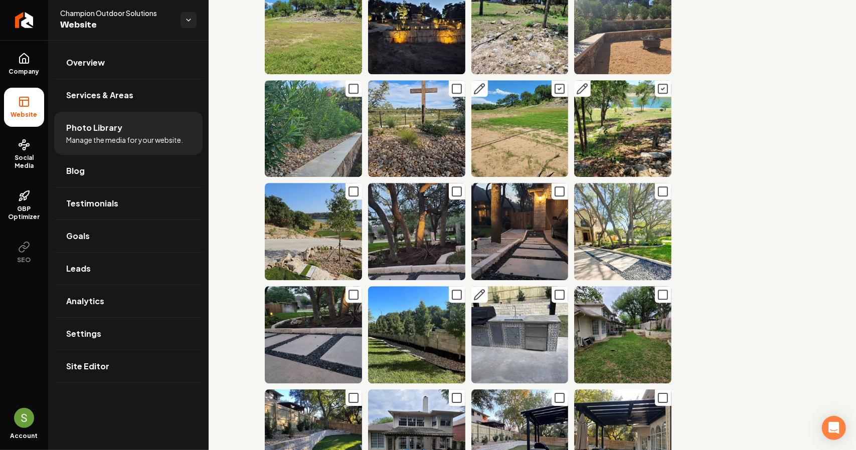
scroll to position [1906, 0]
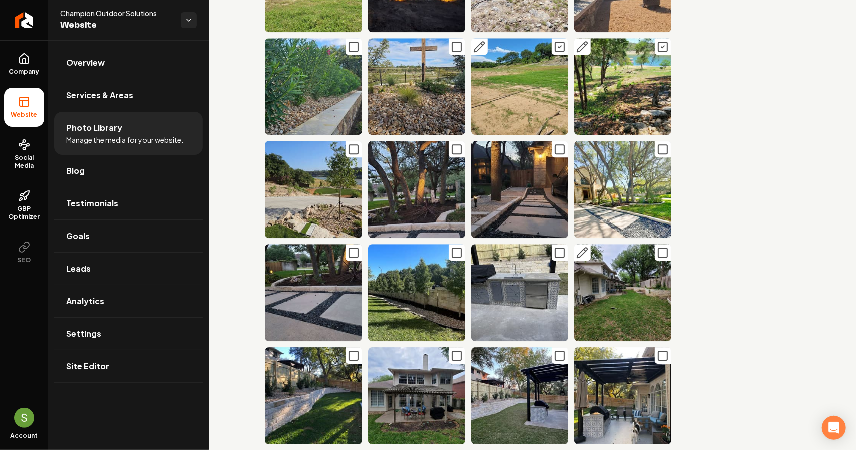
click at [658, 247] on icon "Main content area" at bounding box center [663, 253] width 12 height 12
click at [451, 350] on icon "Main content area" at bounding box center [457, 356] width 12 height 12
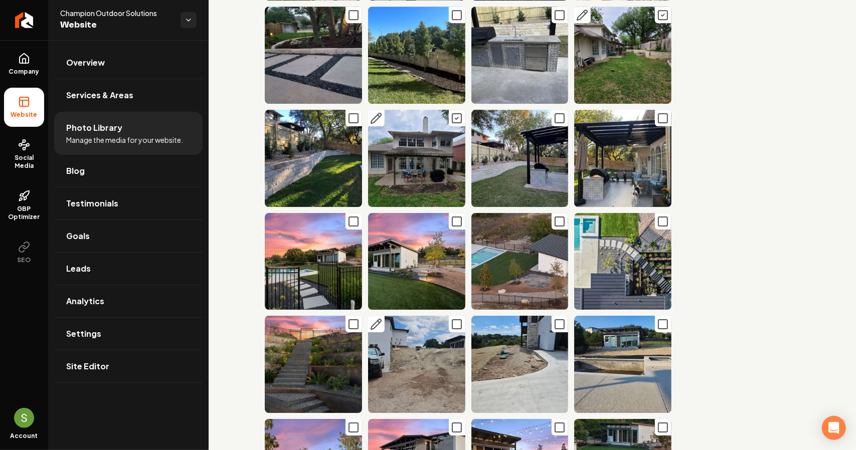
scroll to position [2157, 0]
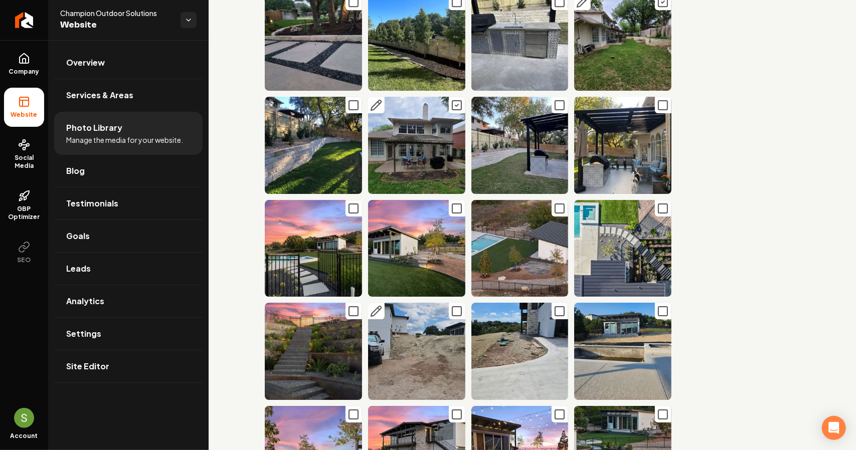
click at [455, 305] on icon "Main content area" at bounding box center [457, 311] width 12 height 12
click at [554, 305] on icon "Main content area" at bounding box center [560, 311] width 12 height 12
click at [657, 305] on icon "Main content area" at bounding box center [663, 311] width 12 height 12
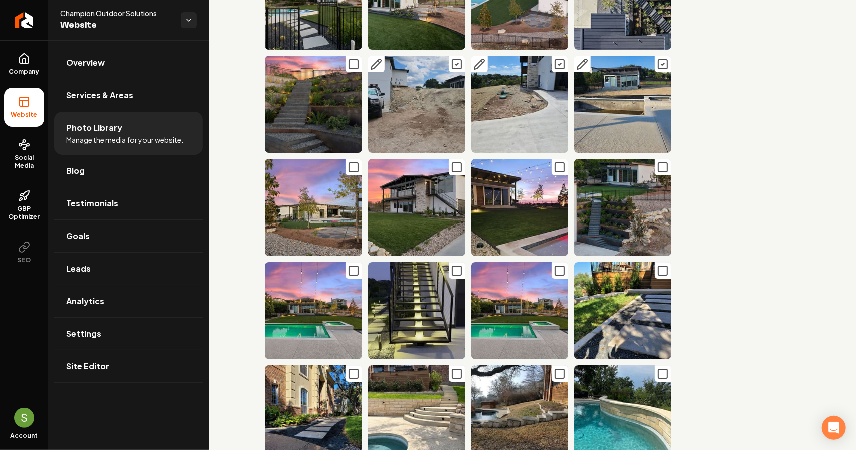
scroll to position [2458, 0]
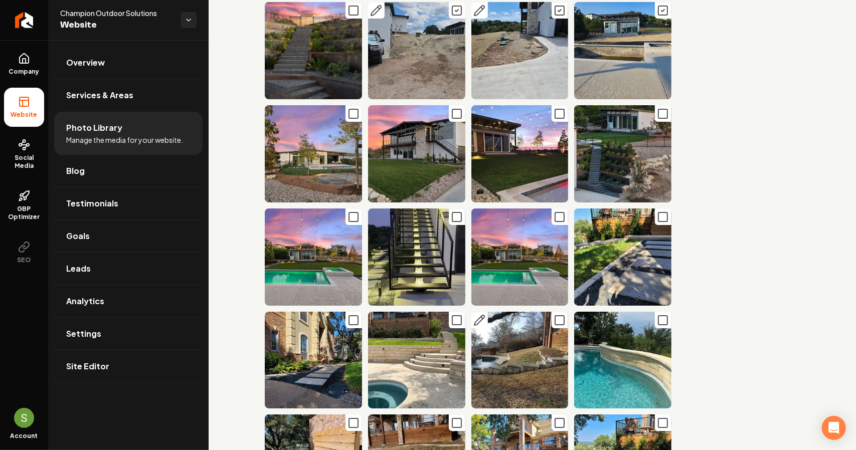
click at [556, 314] on icon "Main content area" at bounding box center [560, 320] width 12 height 12
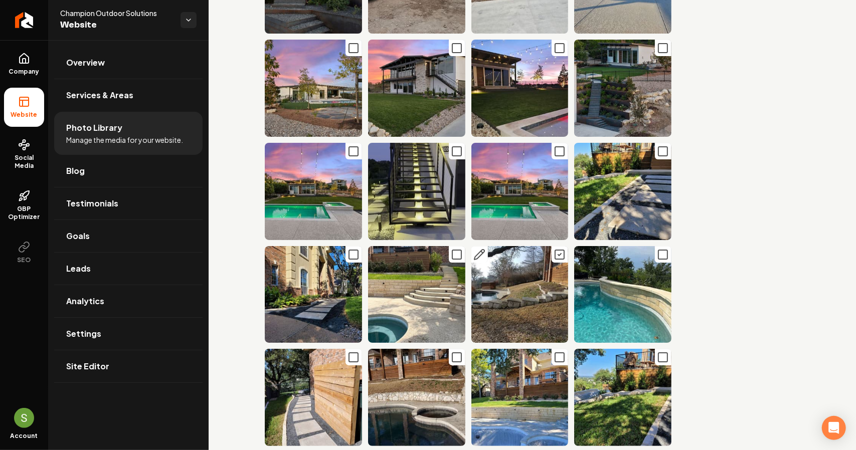
scroll to position [2558, 0]
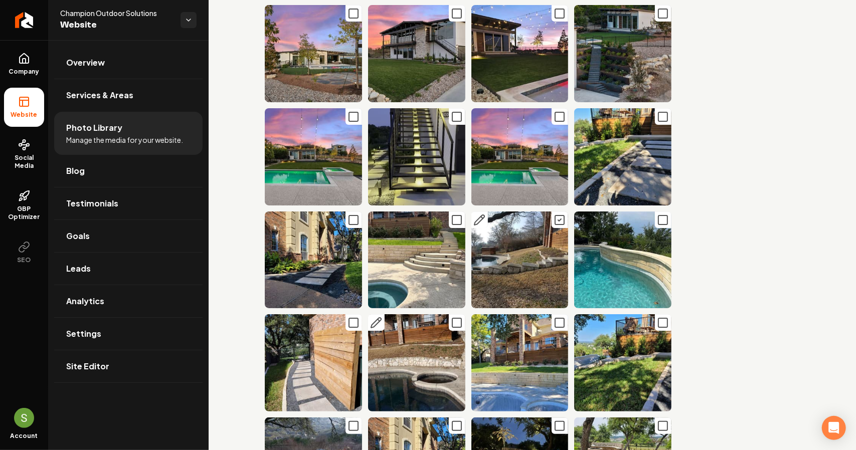
click at [454, 317] on icon "Main content area" at bounding box center [457, 323] width 12 height 12
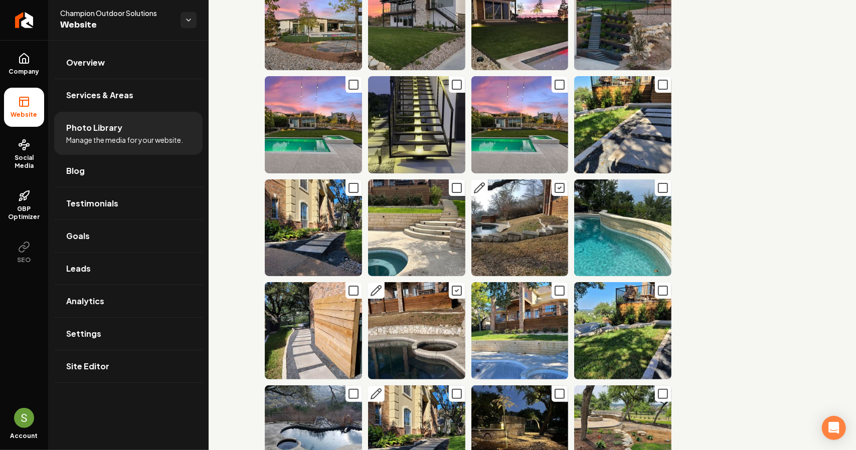
scroll to position [2708, 0]
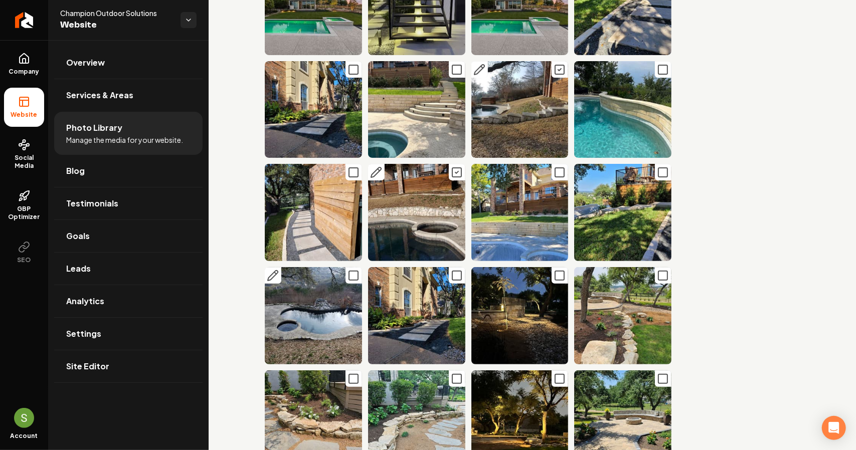
click at [355, 270] on icon "Main content area" at bounding box center [354, 276] width 12 height 12
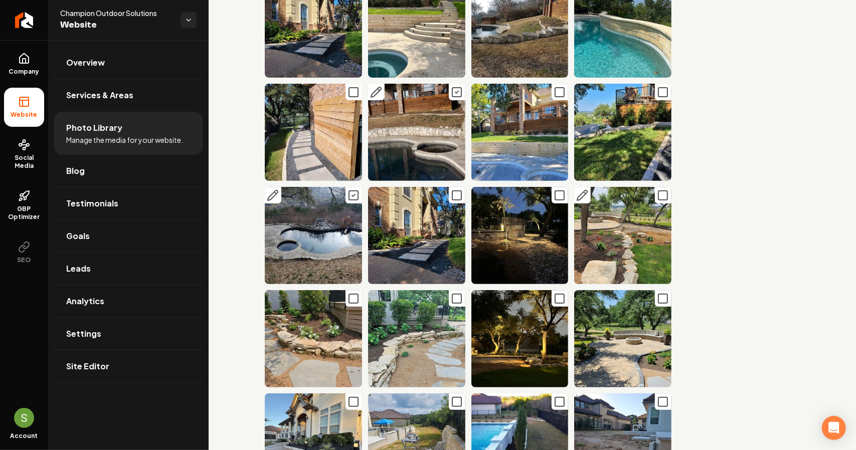
scroll to position [2859, 0]
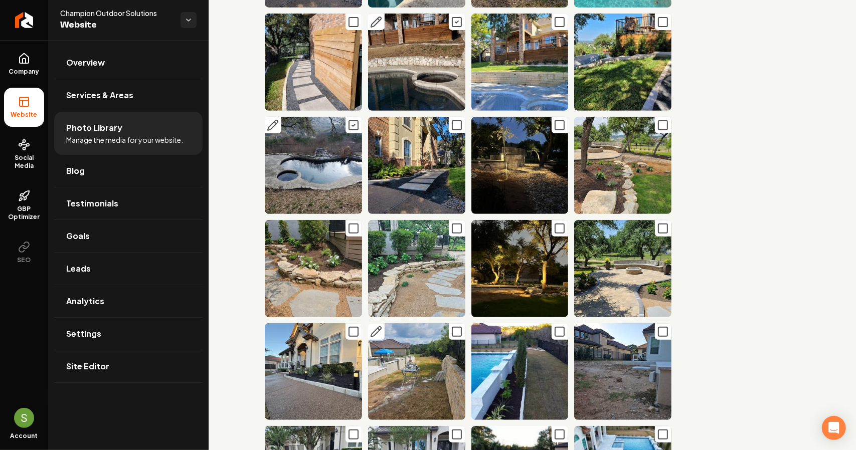
click at [452, 326] on icon "Main content area" at bounding box center [457, 332] width 12 height 12
click at [657, 326] on icon "Main content area" at bounding box center [663, 332] width 12 height 12
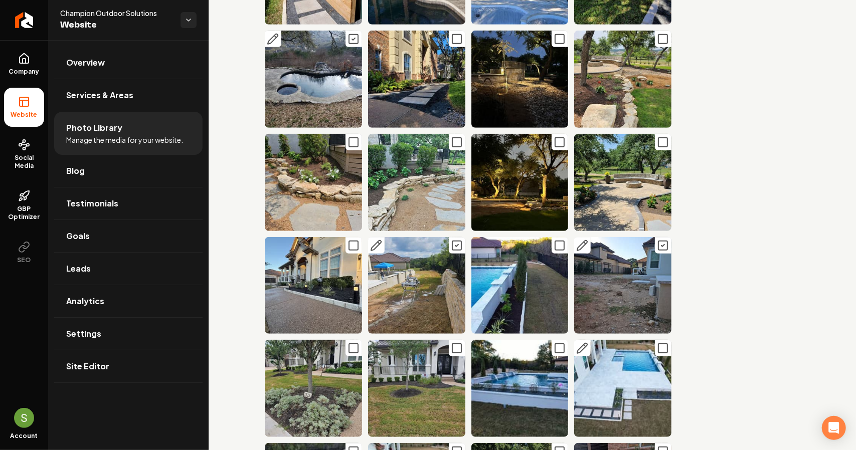
scroll to position [3059, 0]
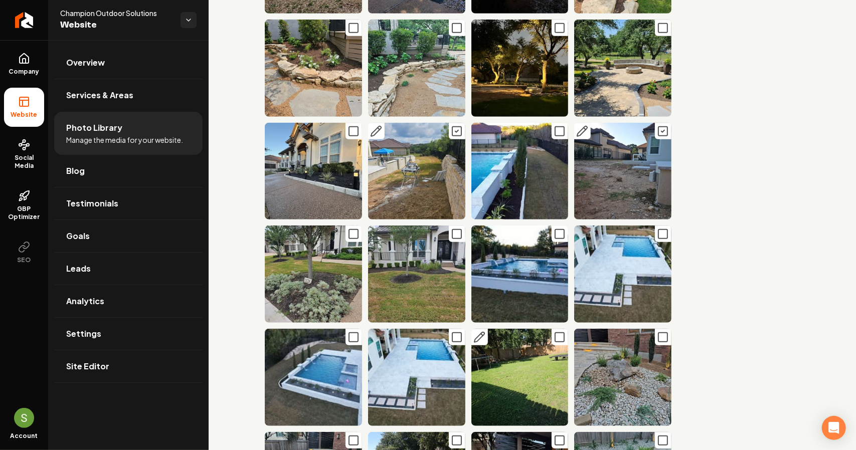
click at [556, 332] on icon "Main content area" at bounding box center [560, 338] width 12 height 12
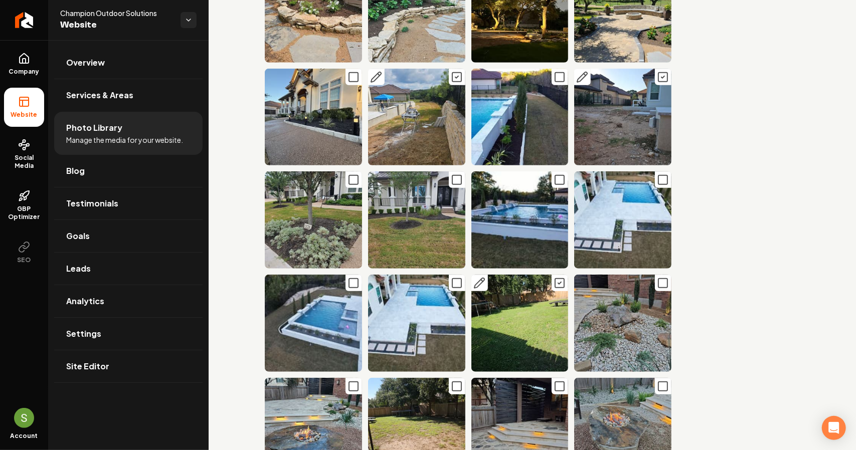
scroll to position [3160, 0]
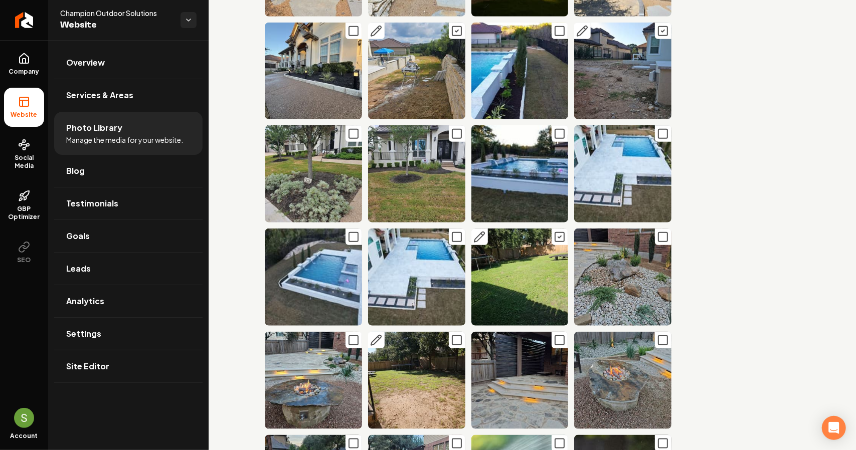
click at [451, 335] on icon "Main content area" at bounding box center [457, 341] width 12 height 12
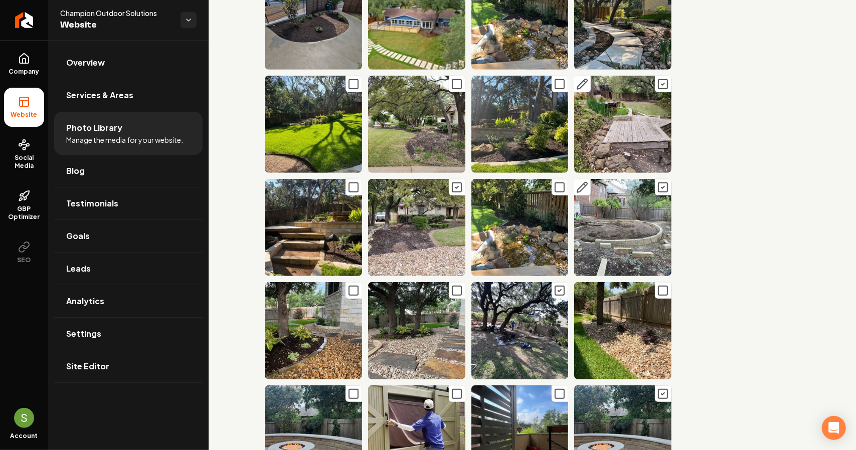
scroll to position [0, 0]
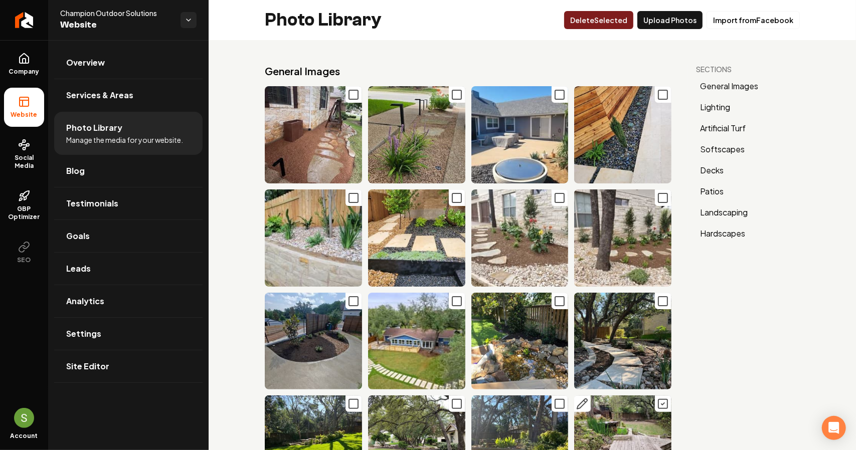
click at [607, 20] on button "Delet e Selected" at bounding box center [598, 20] width 69 height 18
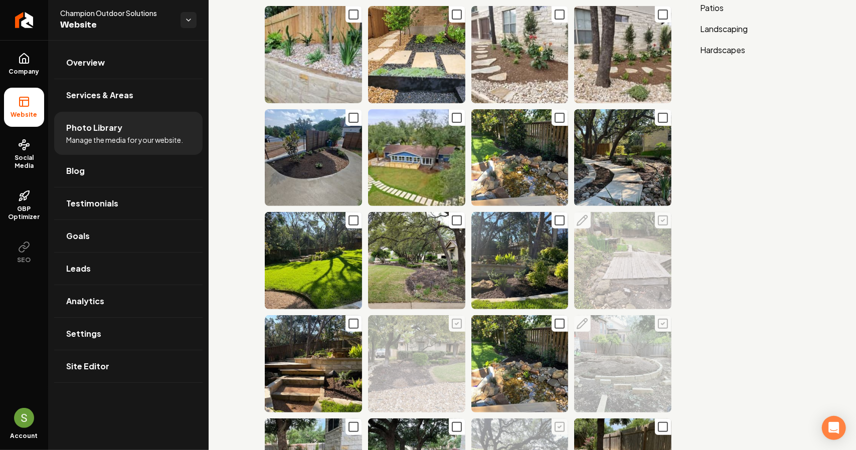
scroll to position [201, 0]
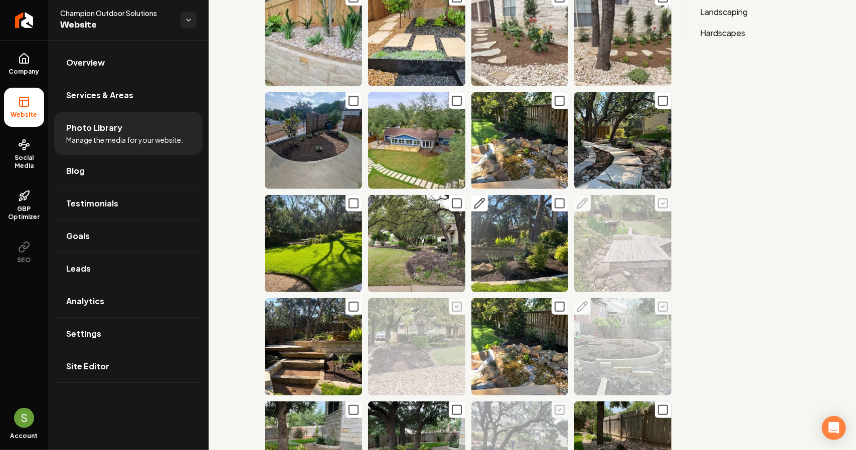
click at [479, 202] on icon "Main content area" at bounding box center [479, 204] width 12 height 12
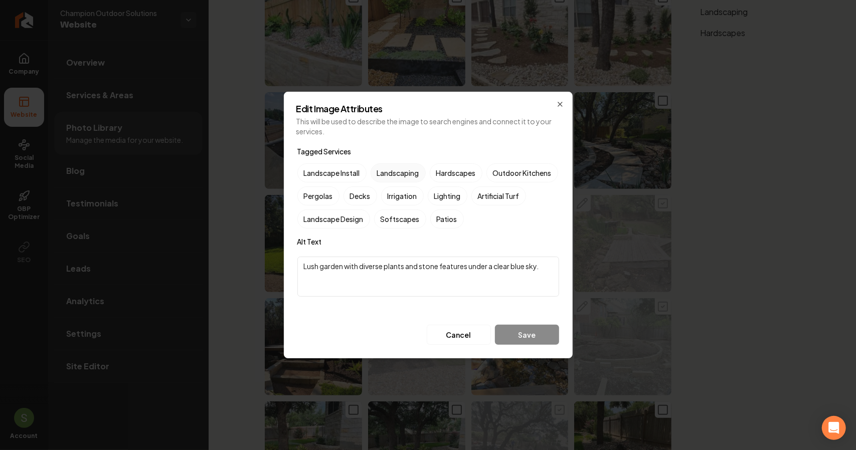
click at [397, 178] on label "Landscaping" at bounding box center [398, 173] width 55 height 19
click at [389, 178] on button "Landscaping" at bounding box center [383, 173] width 12 height 12
click at [426, 220] on label "Softscapes" at bounding box center [400, 219] width 52 height 19
click at [392, 220] on button "Softscapes" at bounding box center [386, 219] width 12 height 12
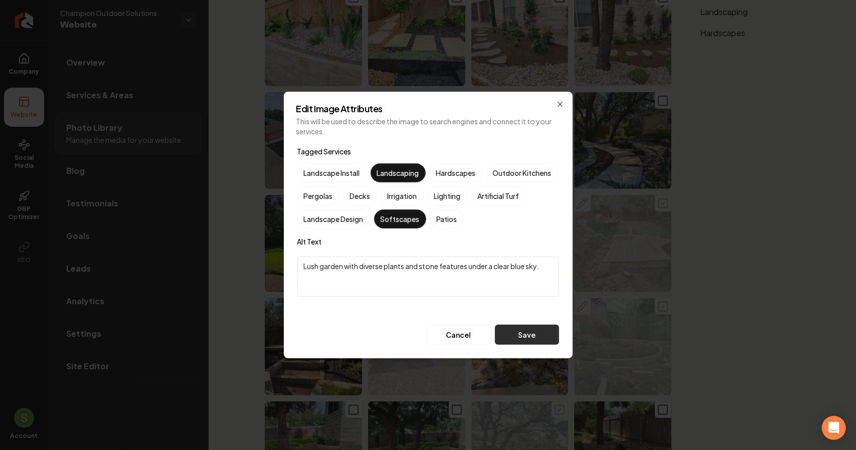
click at [537, 336] on button "Save" at bounding box center [527, 335] width 64 height 20
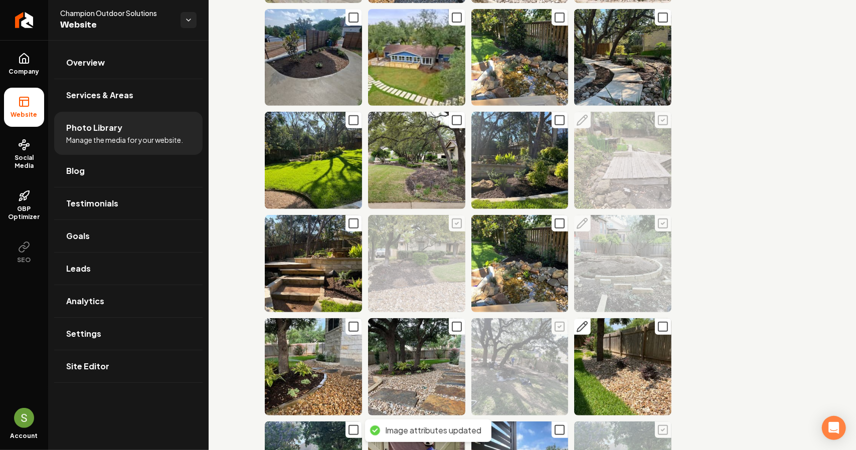
scroll to position [351, 0]
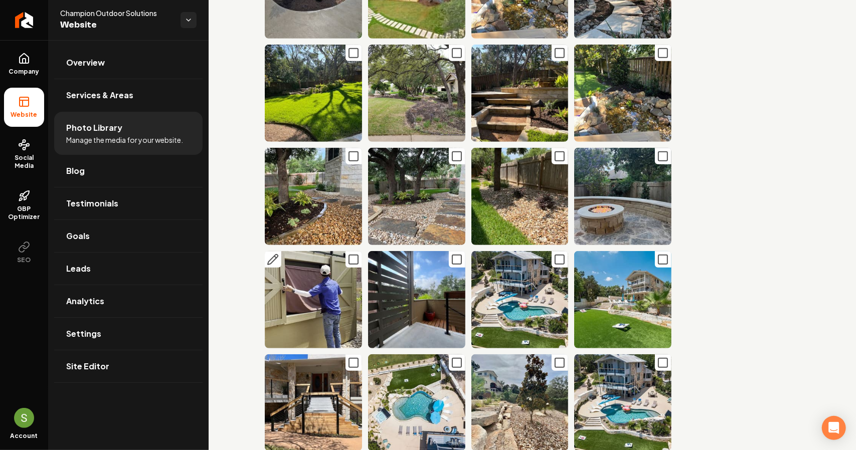
click at [354, 254] on icon "Main content area" at bounding box center [354, 260] width 12 height 12
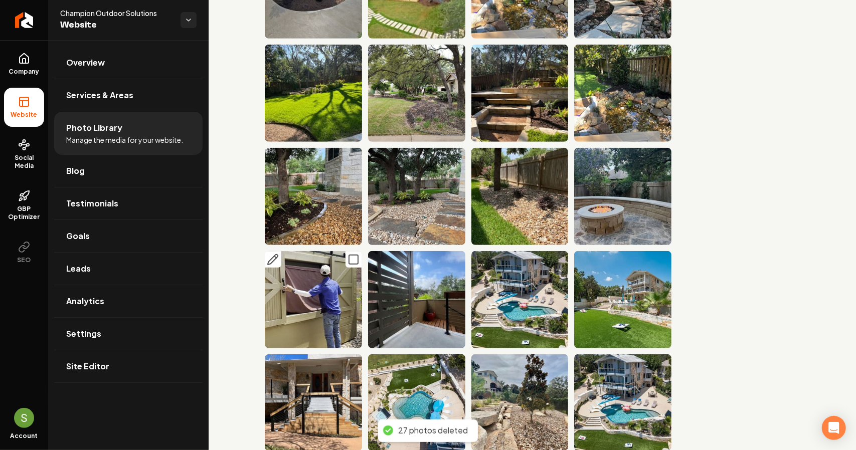
click at [276, 255] on icon "Main content area" at bounding box center [273, 260] width 10 height 10
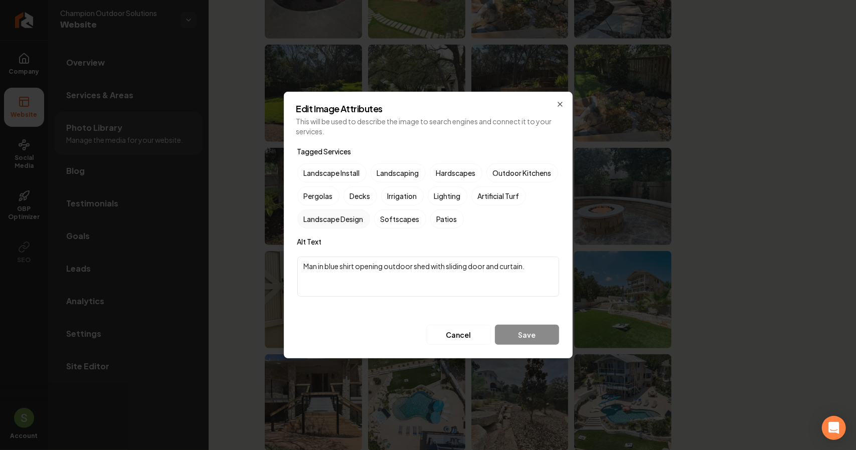
click at [370, 218] on label "Landscape Design" at bounding box center [333, 219] width 73 height 19
click at [315, 218] on button "Landscape Design" at bounding box center [309, 219] width 12 height 12
click at [440, 169] on label "Hardscapes" at bounding box center [456, 173] width 53 height 19
click at [440, 169] on button "Hardscapes" at bounding box center [442, 173] width 12 height 12
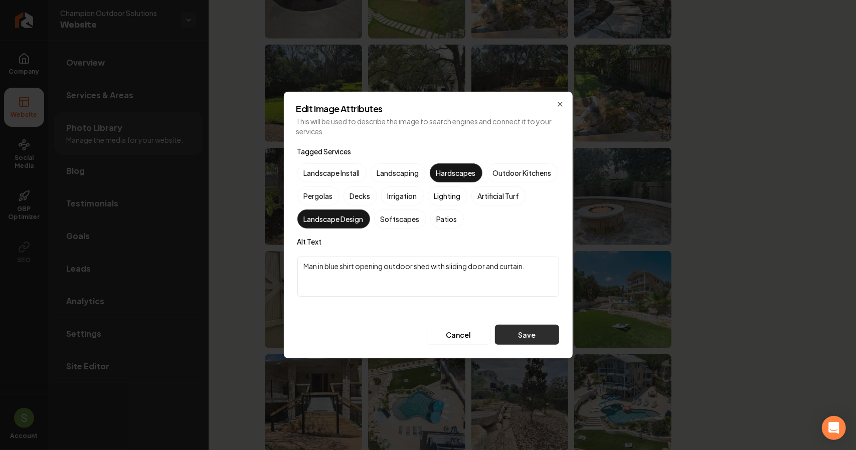
click at [509, 330] on button "Save" at bounding box center [527, 335] width 64 height 20
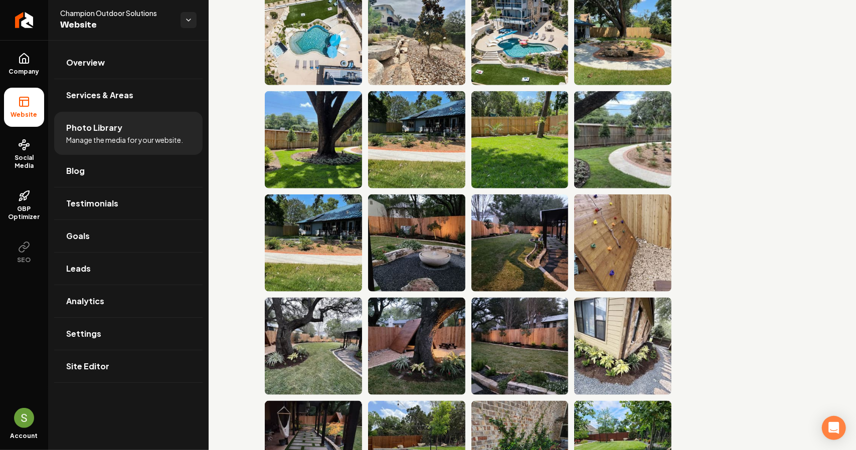
scroll to position [802, 0]
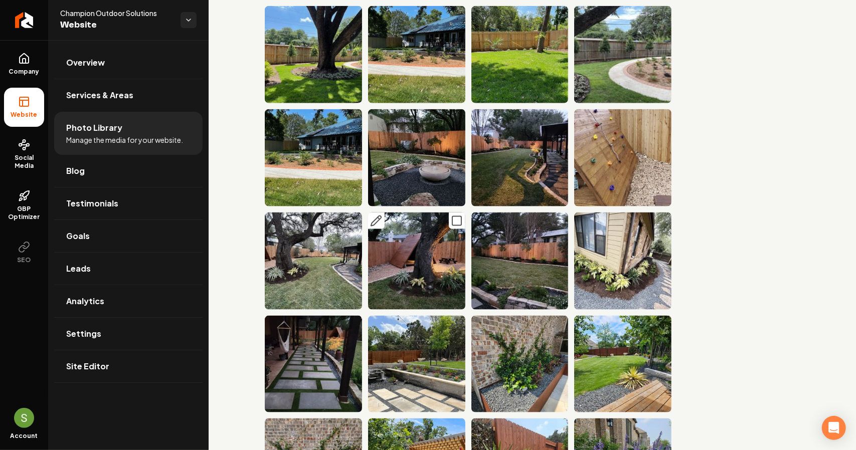
click at [379, 215] on icon "Main content area" at bounding box center [376, 221] width 12 height 12
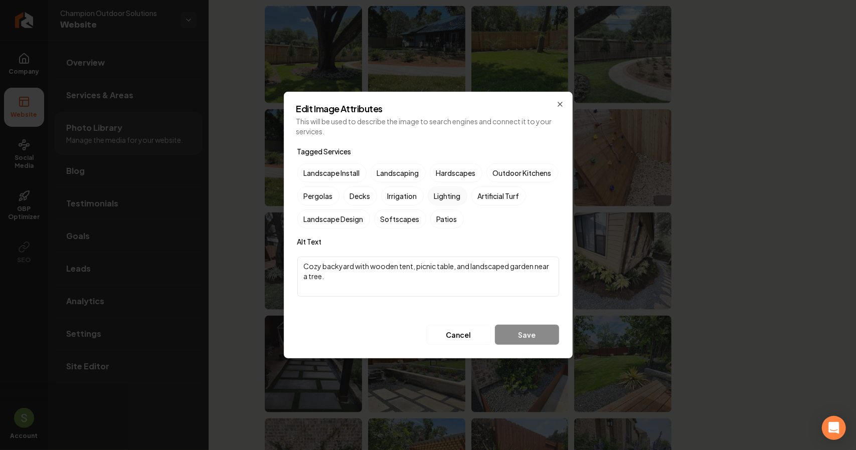
click at [467, 199] on label "Lighting" at bounding box center [448, 196] width 40 height 19
click at [446, 199] on button "Lighting" at bounding box center [440, 196] width 12 height 12
click at [540, 340] on button "Save" at bounding box center [527, 335] width 64 height 20
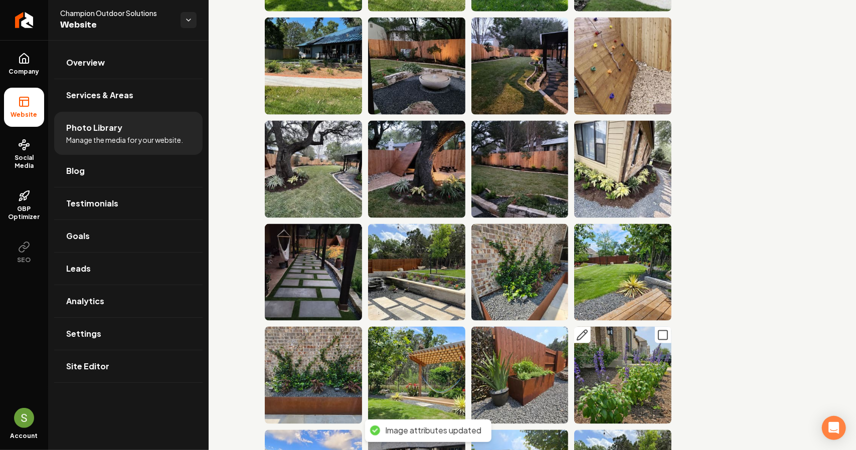
scroll to position [953, 0]
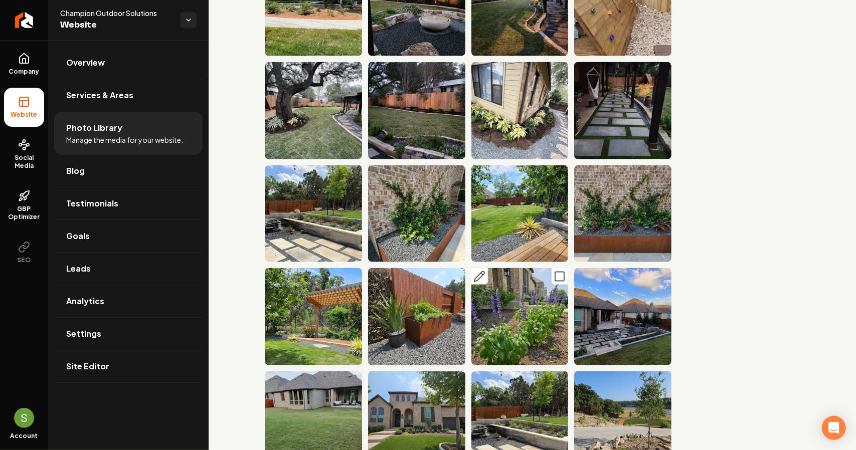
click at [479, 271] on icon "Main content area" at bounding box center [479, 277] width 12 height 12
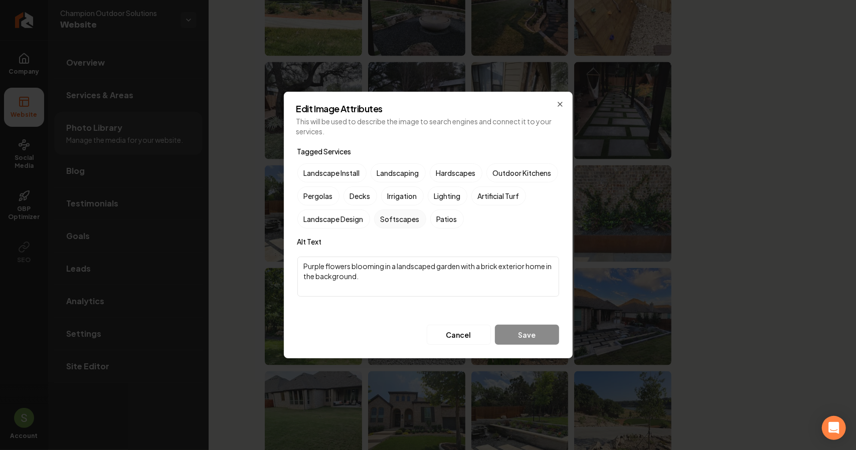
click at [426, 220] on label "Softscapes" at bounding box center [400, 219] width 52 height 19
click at [392, 220] on button "Softscapes" at bounding box center [386, 219] width 12 height 12
click at [418, 179] on label "Landscaping" at bounding box center [398, 173] width 55 height 19
click at [389, 179] on button "Landscaping" at bounding box center [383, 173] width 12 height 12
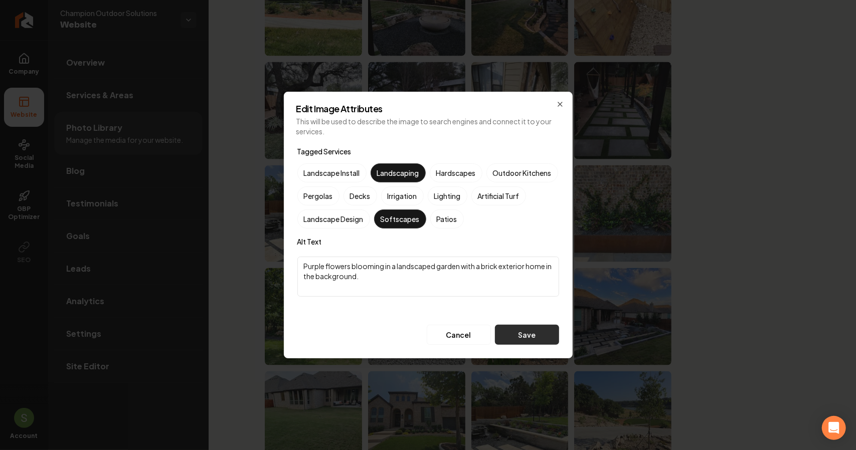
click at [532, 334] on button "Save" at bounding box center [527, 335] width 64 height 20
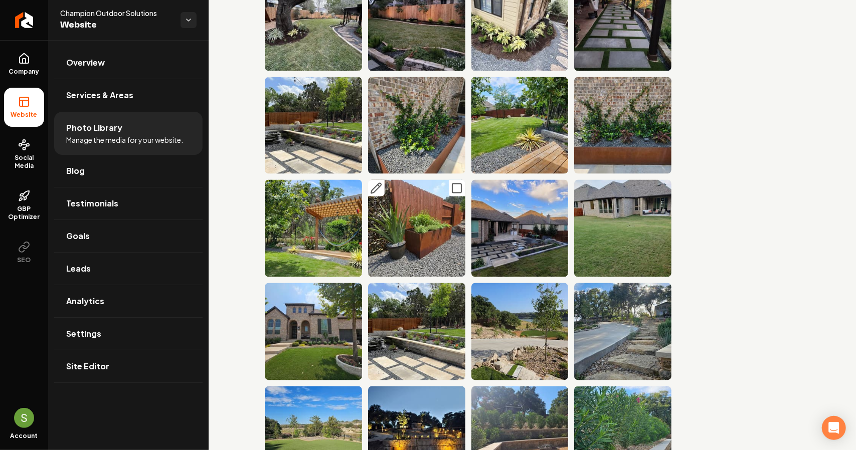
scroll to position [1053, 0]
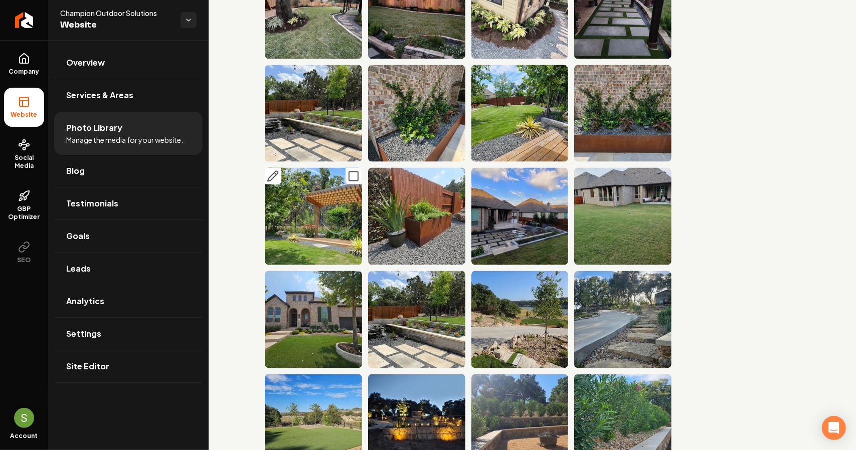
click at [276, 171] on icon "Main content area" at bounding box center [273, 177] width 12 height 12
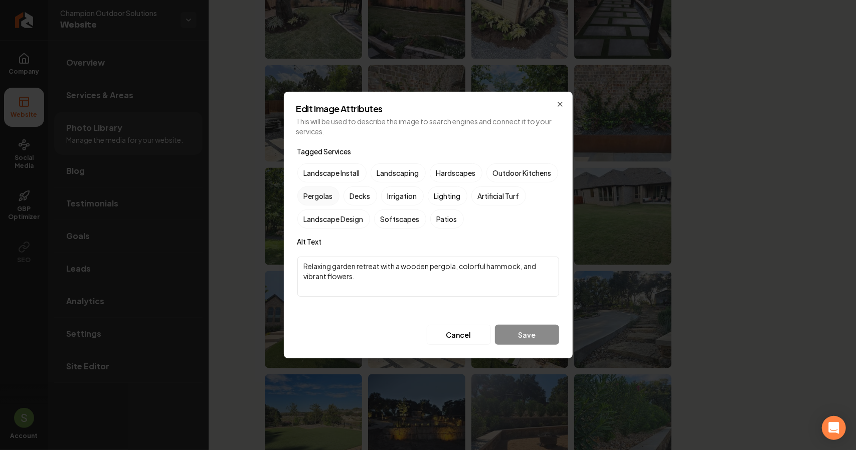
click at [340, 193] on label "Pergolas" at bounding box center [318, 196] width 42 height 19
click at [315, 193] on button "Pergolas" at bounding box center [309, 196] width 12 height 12
click at [537, 335] on button "Save" at bounding box center [527, 335] width 64 height 20
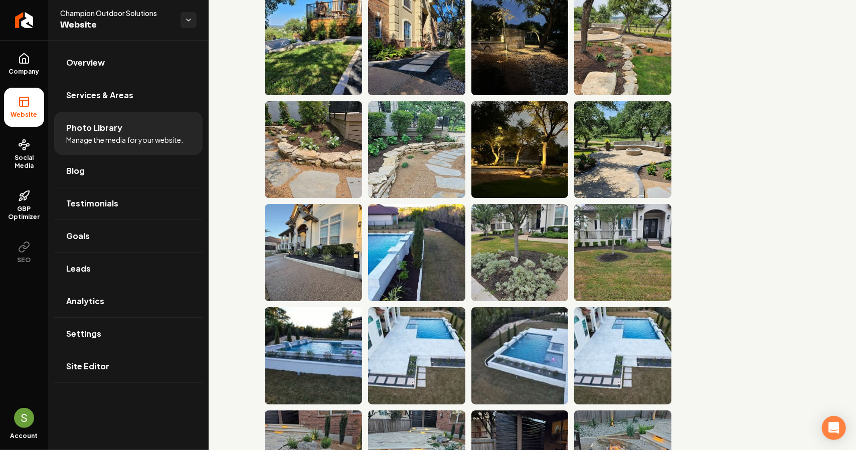
scroll to position [2257, 0]
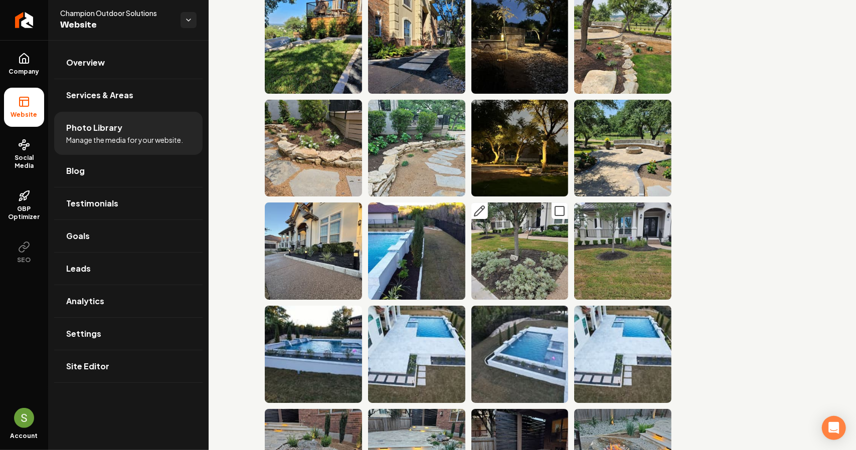
click at [559, 207] on rect "Main content area" at bounding box center [559, 211] width 9 height 9
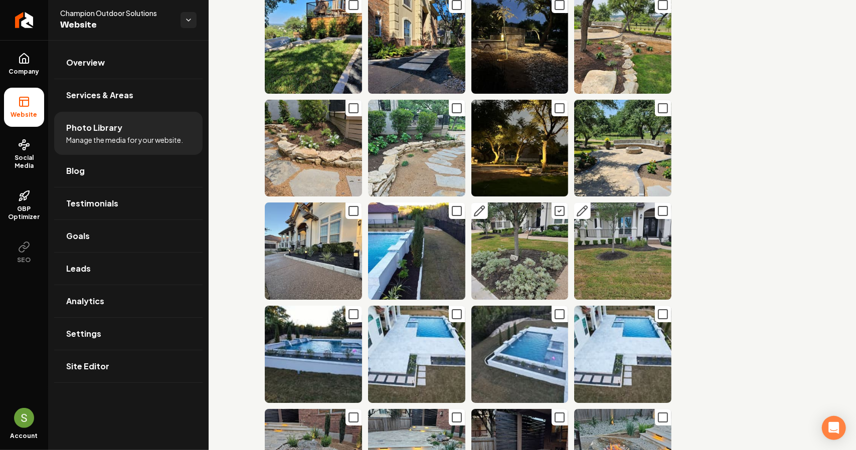
click at [657, 205] on icon "Main content area" at bounding box center [663, 211] width 12 height 12
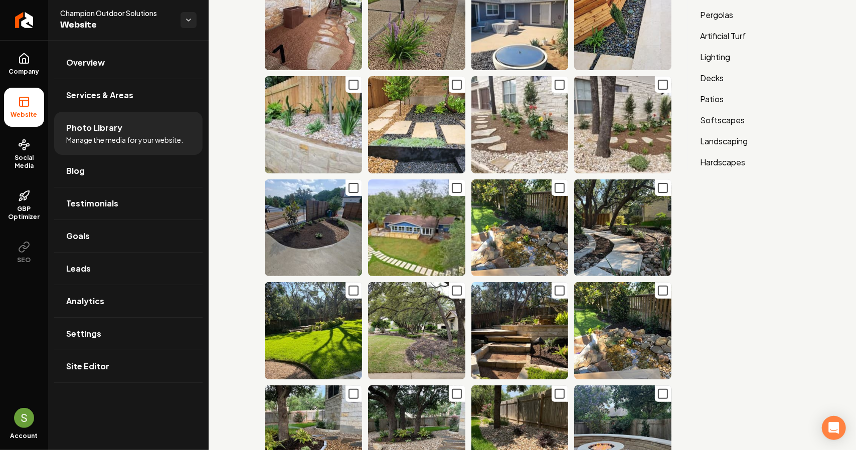
scroll to position [166, 0]
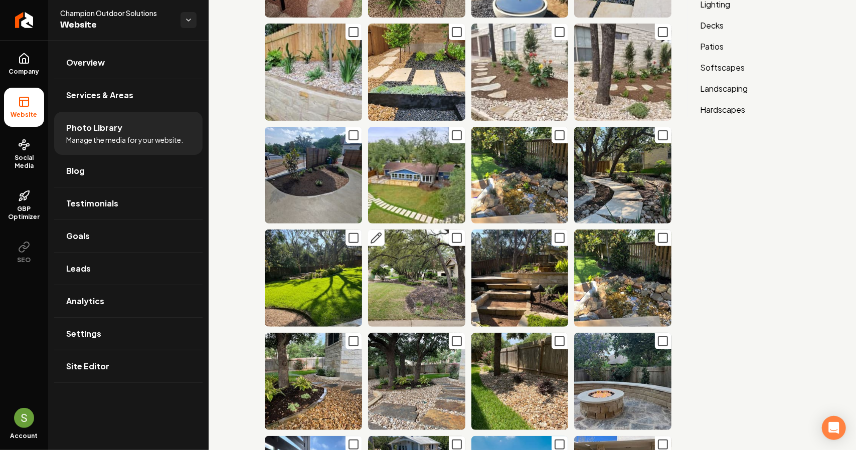
click at [451, 232] on icon "Main content area" at bounding box center [457, 238] width 12 height 12
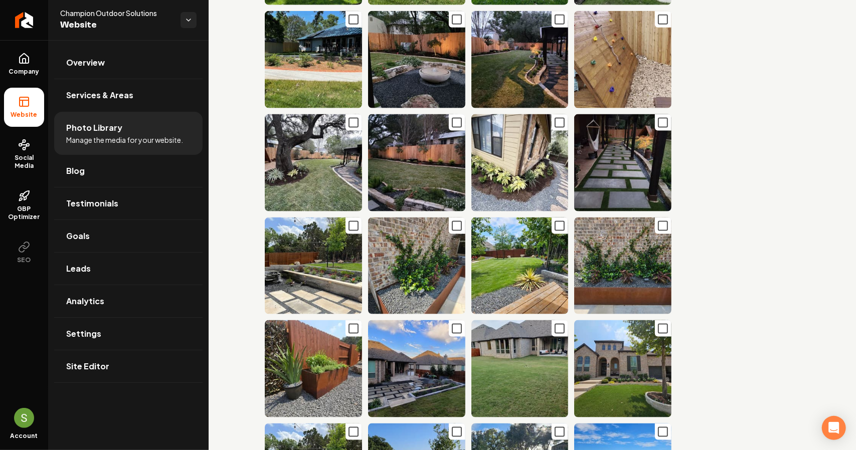
scroll to position [918, 0]
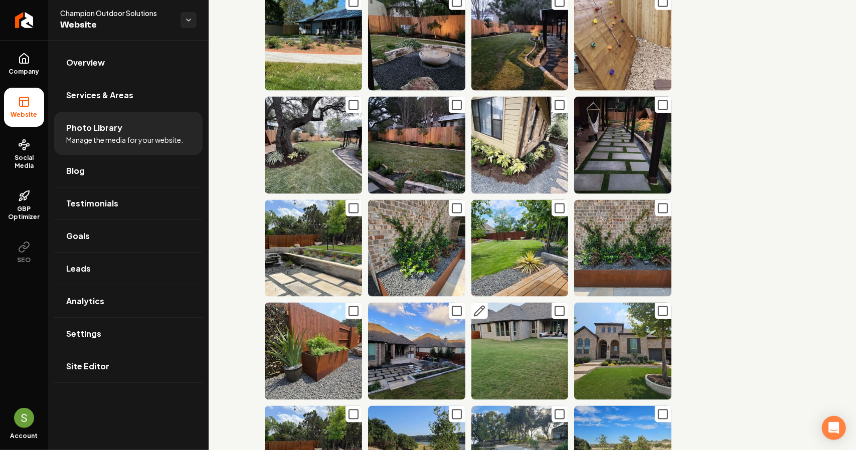
click at [554, 305] on icon "Main content area" at bounding box center [560, 311] width 12 height 12
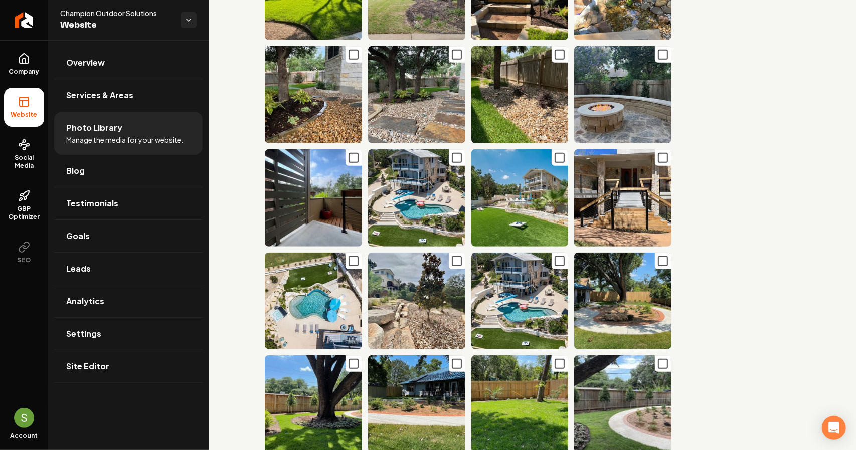
scroll to position [0, 0]
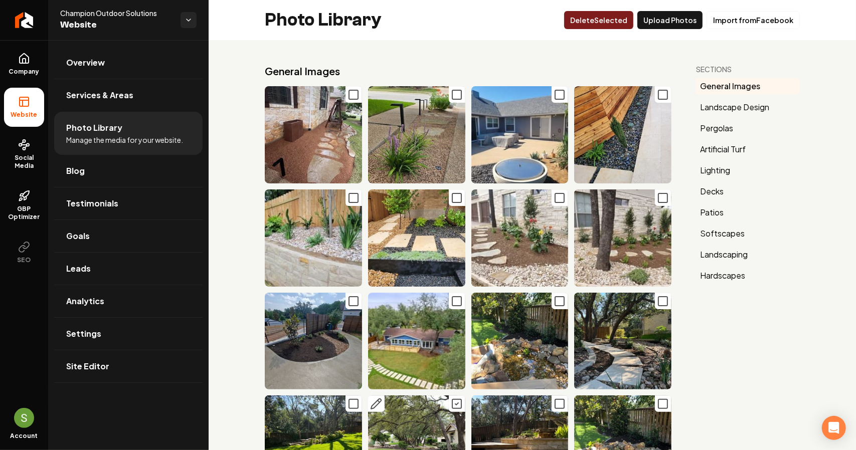
click at [612, 24] on button "Delet e Selected" at bounding box center [598, 20] width 69 height 18
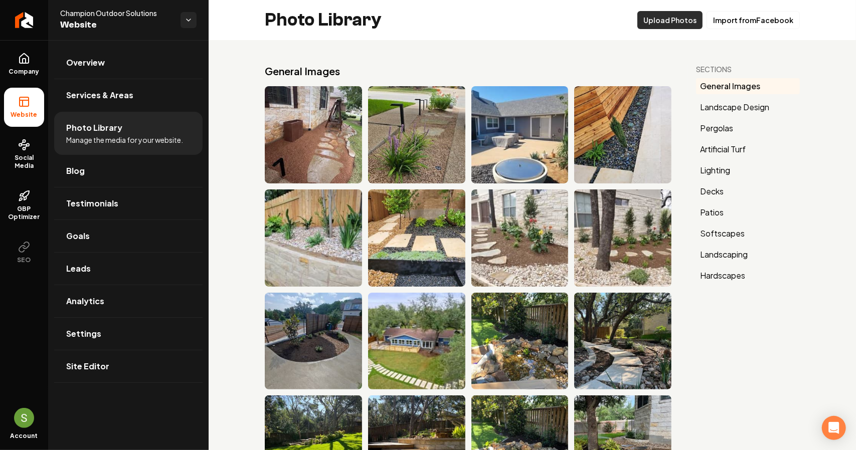
click at [678, 16] on button "Upload Photos" at bounding box center [669, 20] width 65 height 18
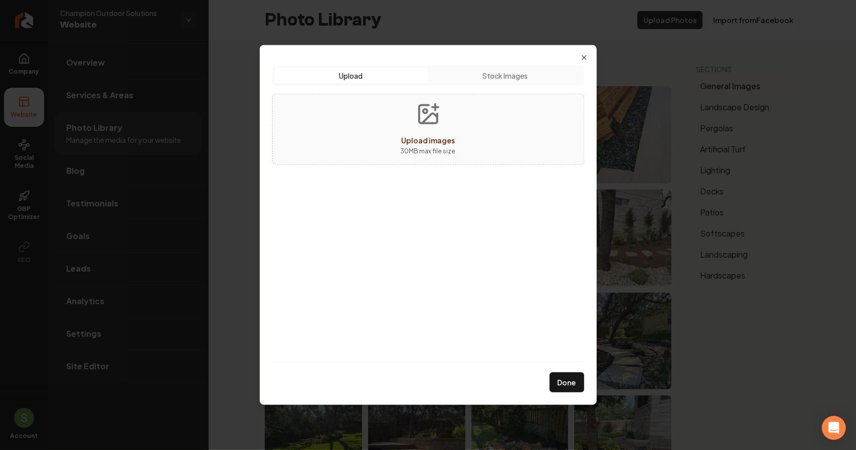
click at [357, 75] on button "Upload" at bounding box center [351, 76] width 154 height 16
click at [446, 122] on button "Upload images 30 MB max file size" at bounding box center [428, 129] width 71 height 70
type input "**********"
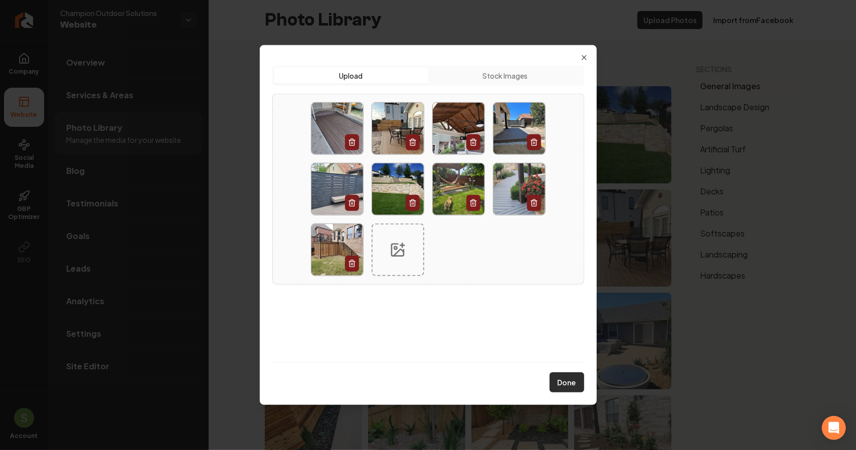
click at [569, 380] on button "Done" at bounding box center [567, 383] width 35 height 20
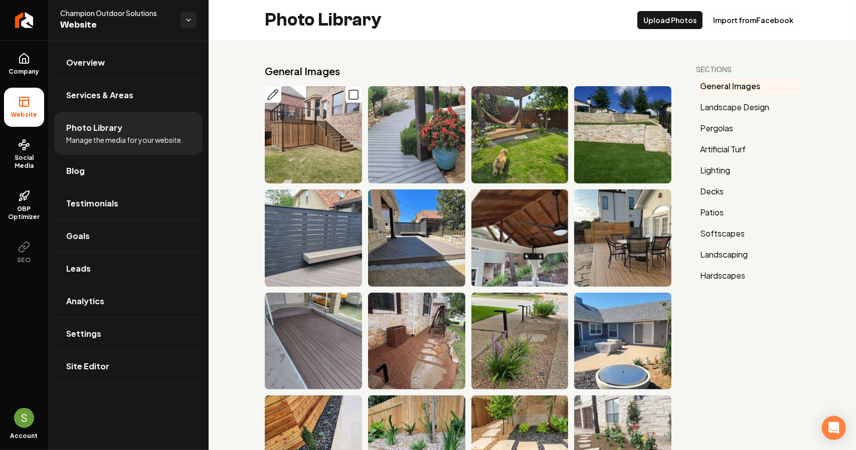
click at [275, 95] on icon "Main content area" at bounding box center [273, 95] width 10 height 10
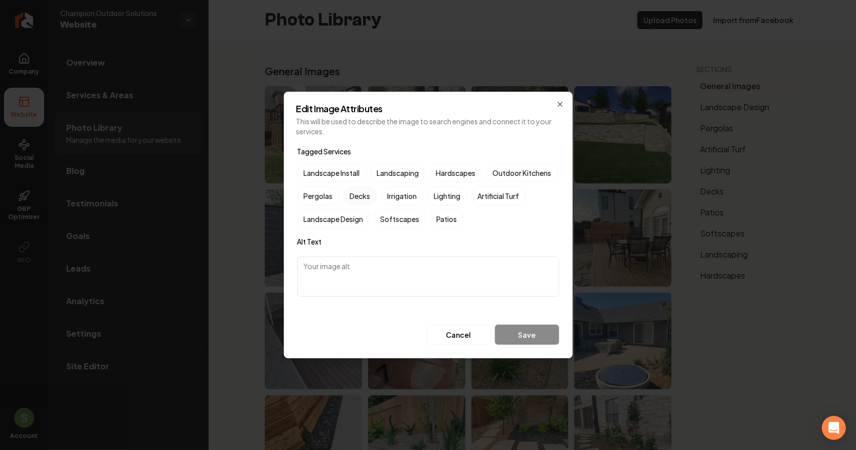
click at [377, 200] on label "Decks" at bounding box center [361, 196] width 34 height 19
click at [362, 200] on button "Decks" at bounding box center [356, 196] width 12 height 12
click at [518, 336] on button "Save" at bounding box center [527, 335] width 64 height 20
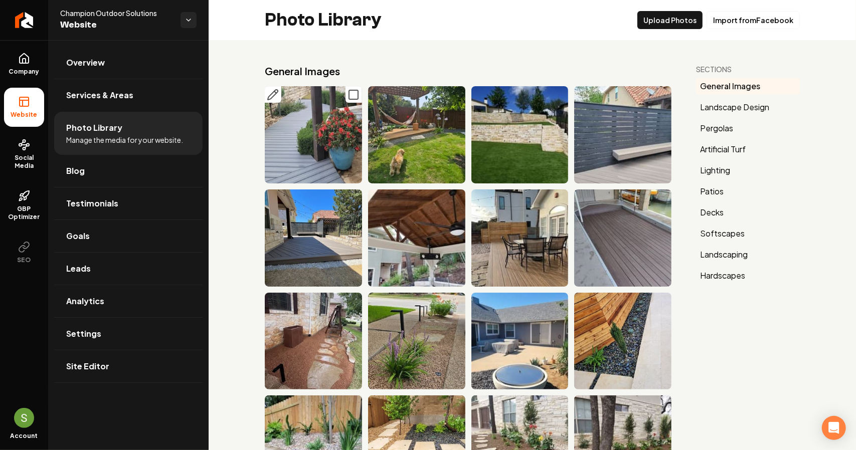
click at [278, 91] on icon "Main content area" at bounding box center [273, 95] width 10 height 10
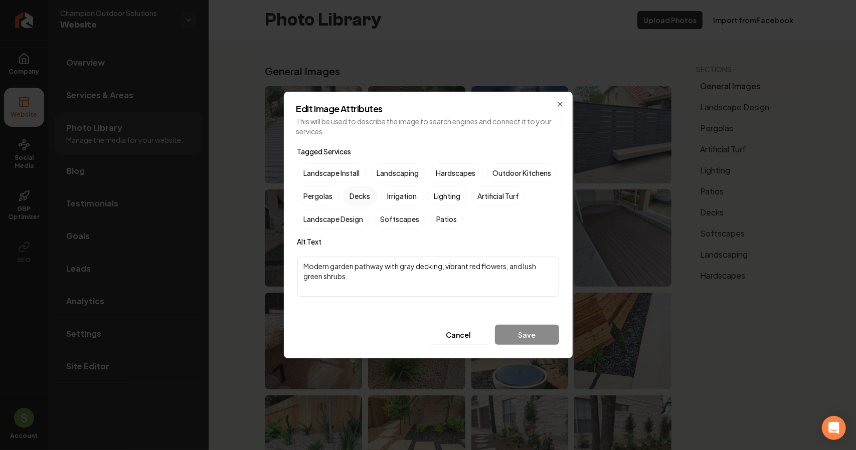
click at [377, 194] on label "Decks" at bounding box center [361, 196] width 34 height 19
click at [362, 194] on button "Decks" at bounding box center [356, 196] width 12 height 12
click at [520, 337] on button "Save" at bounding box center [527, 335] width 64 height 20
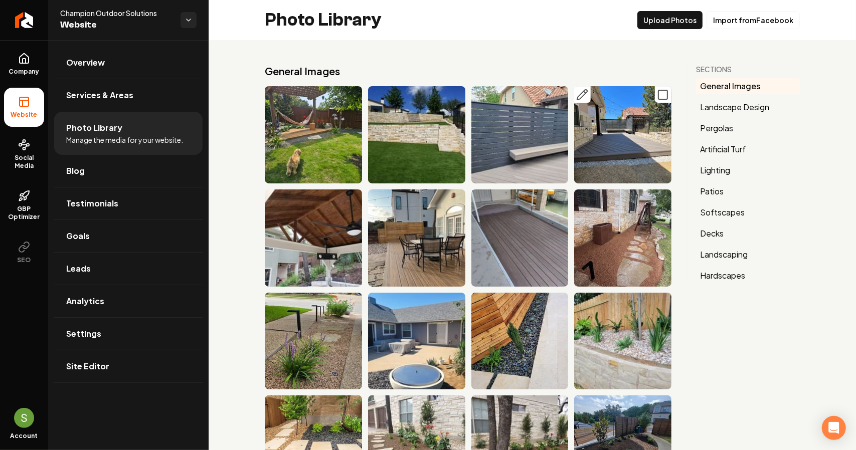
click at [583, 95] on button "Main content area" at bounding box center [582, 94] width 17 height 17
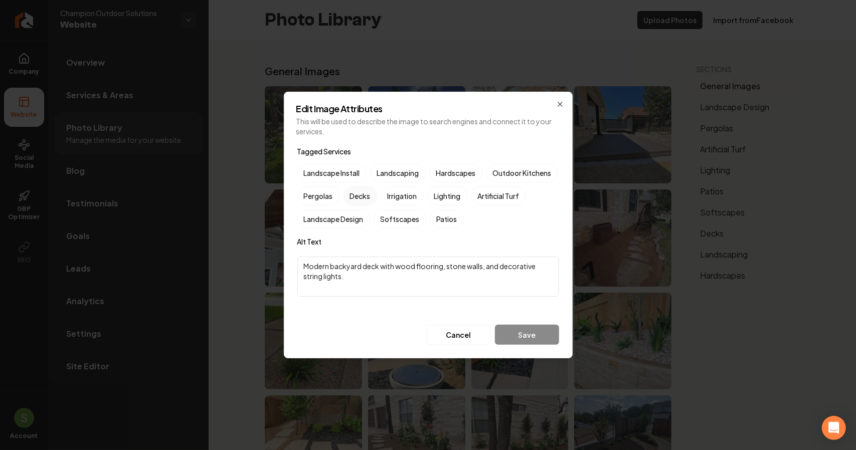
click at [377, 196] on label "Decks" at bounding box center [361, 196] width 34 height 19
click at [362, 196] on button "Decks" at bounding box center [356, 196] width 12 height 12
click at [530, 340] on button "Save" at bounding box center [527, 335] width 64 height 20
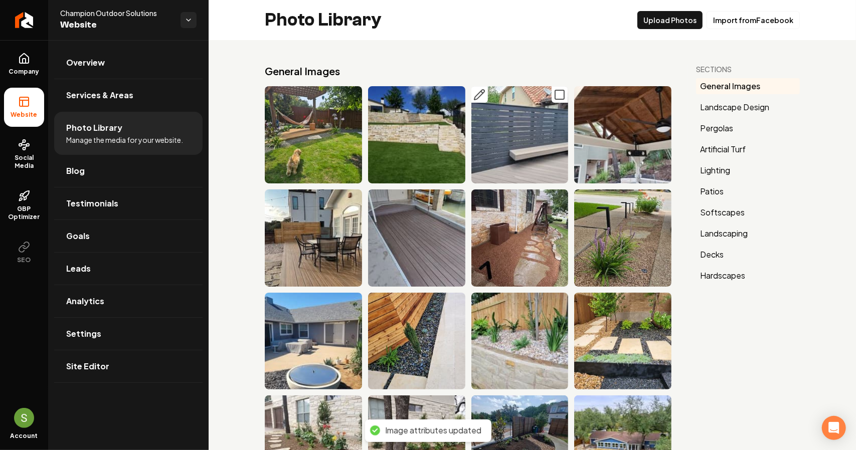
click at [477, 97] on icon "Main content area" at bounding box center [479, 95] width 12 height 12
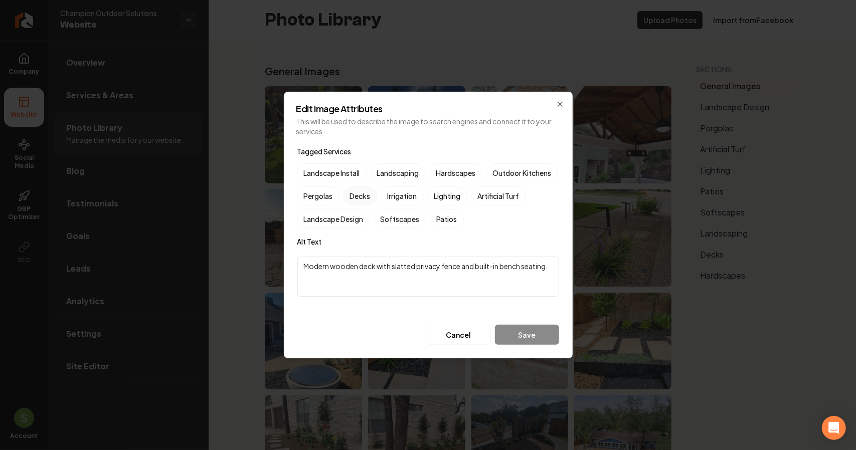
click at [377, 197] on label "Decks" at bounding box center [361, 196] width 34 height 19
click at [362, 197] on button "Decks" at bounding box center [356, 196] width 12 height 12
click at [532, 338] on button "Save" at bounding box center [527, 335] width 64 height 20
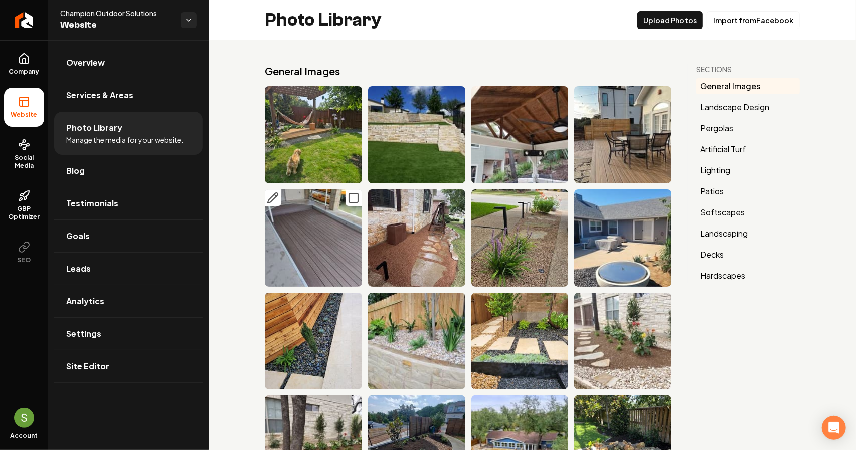
click at [270, 194] on icon "Main content area" at bounding box center [273, 198] width 12 height 12
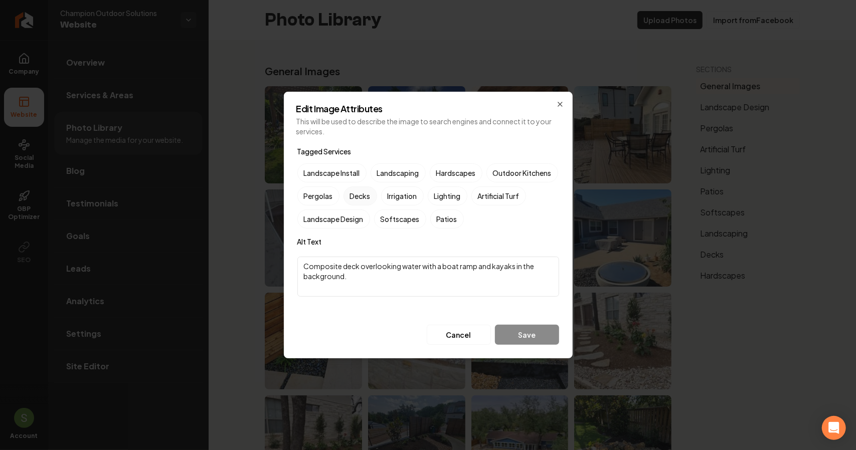
click at [377, 195] on label "Decks" at bounding box center [361, 196] width 34 height 19
click at [362, 195] on button "Decks" at bounding box center [356, 196] width 12 height 12
click at [511, 330] on button "Save" at bounding box center [527, 335] width 64 height 20
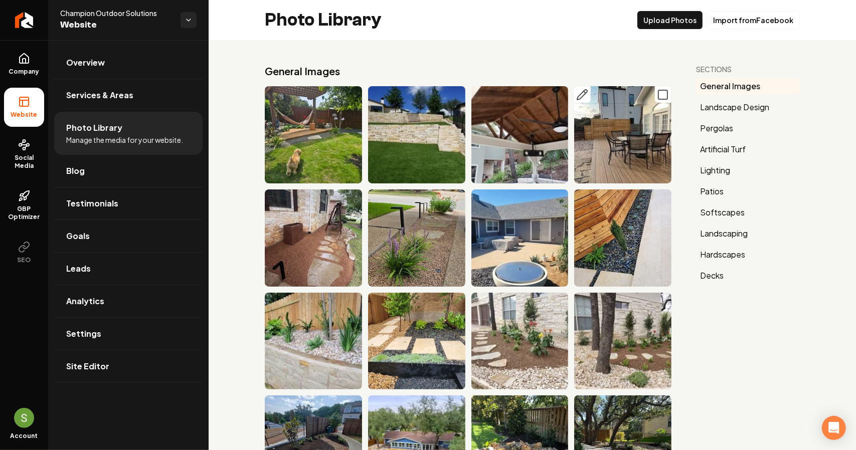
click at [579, 96] on icon "Main content area" at bounding box center [582, 95] width 12 height 12
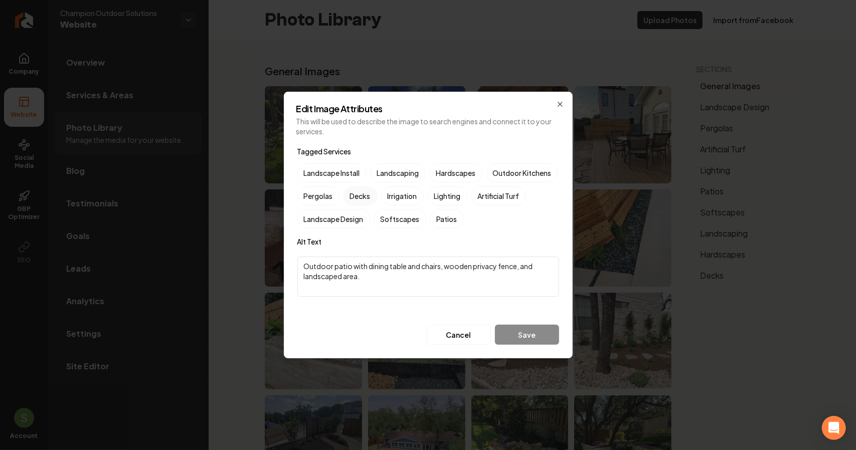
click at [377, 194] on label "Decks" at bounding box center [361, 196] width 34 height 19
click at [362, 194] on button "Decks" at bounding box center [356, 196] width 12 height 12
click at [527, 334] on button "Save" at bounding box center [527, 335] width 64 height 20
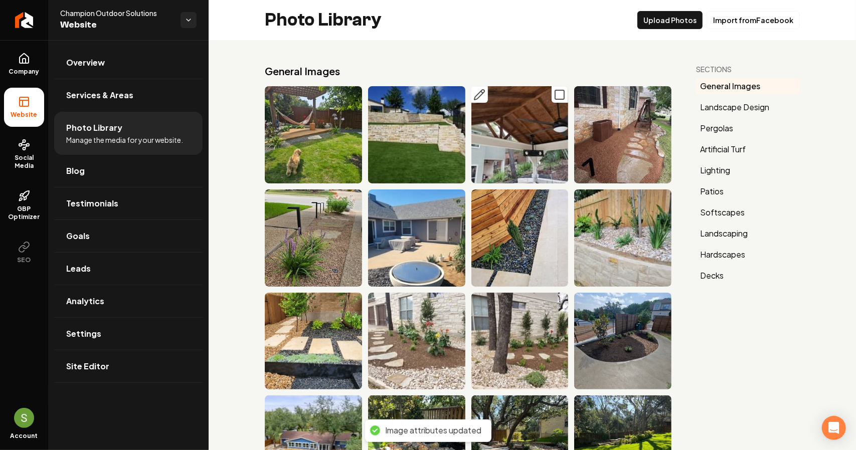
click at [475, 94] on icon "Main content area" at bounding box center [479, 95] width 12 height 12
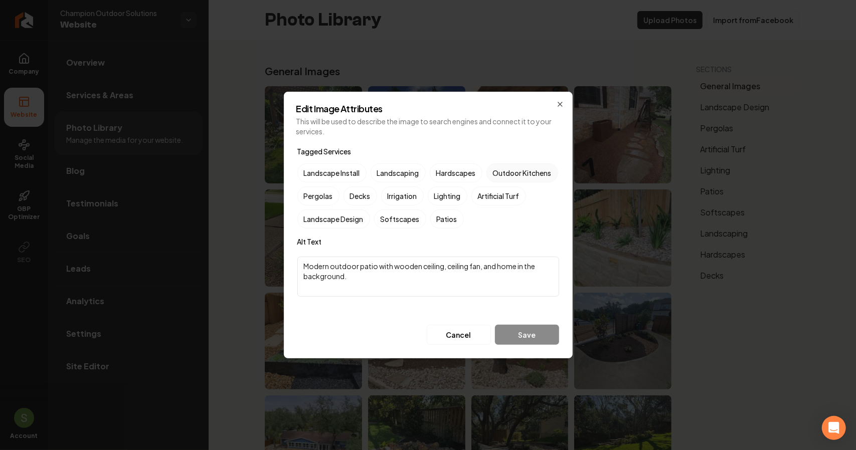
click at [486, 183] on label "Outdoor Kitchens" at bounding box center [522, 173] width 72 height 19
click at [493, 179] on button "Outdoor Kitchens" at bounding box center [499, 173] width 12 height 12
click at [340, 194] on label "Pergolas" at bounding box center [318, 196] width 42 height 19
click at [315, 194] on button "Pergolas" at bounding box center [309, 196] width 12 height 12
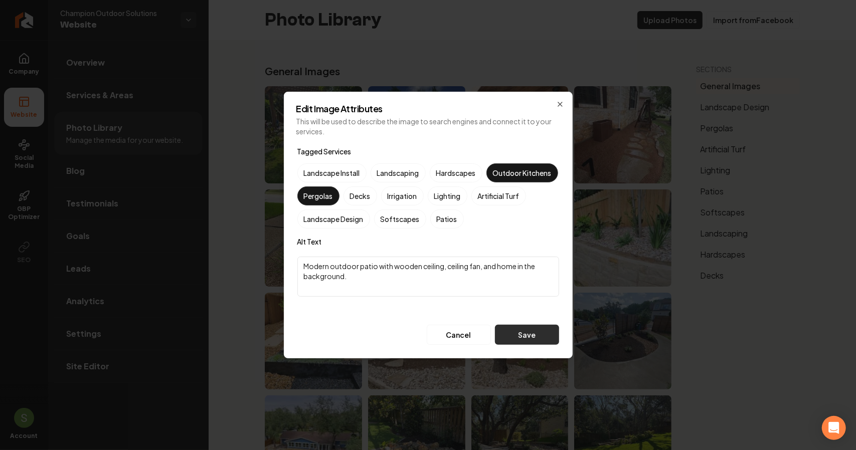
click at [515, 332] on button "Save" at bounding box center [527, 335] width 64 height 20
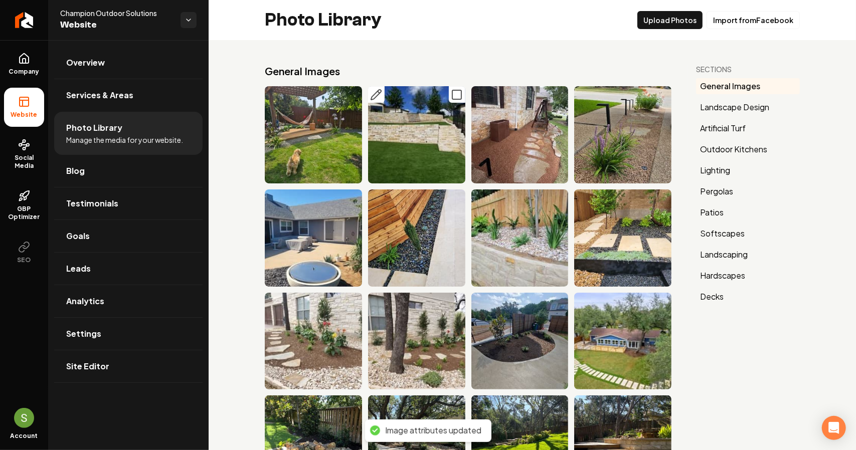
click at [378, 91] on icon "Main content area" at bounding box center [379, 92] width 2 height 2
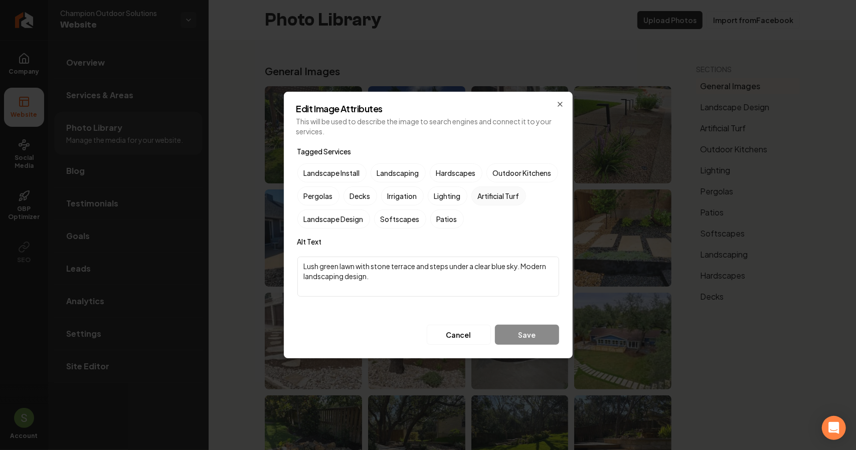
click at [471, 206] on label "Artificial Turf" at bounding box center [498, 196] width 55 height 19
click at [477, 202] on button "Artificial Turf" at bounding box center [483, 196] width 12 height 12
click at [524, 330] on button "Save" at bounding box center [527, 335] width 64 height 20
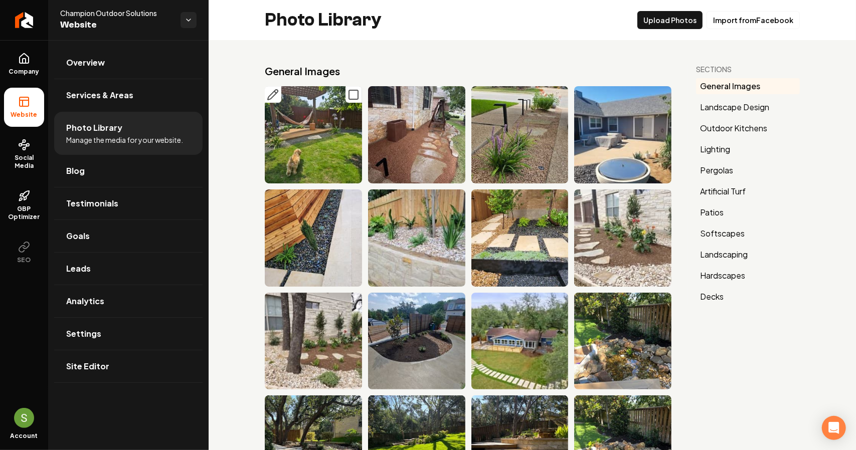
click at [278, 93] on icon "Main content area" at bounding box center [273, 95] width 12 height 12
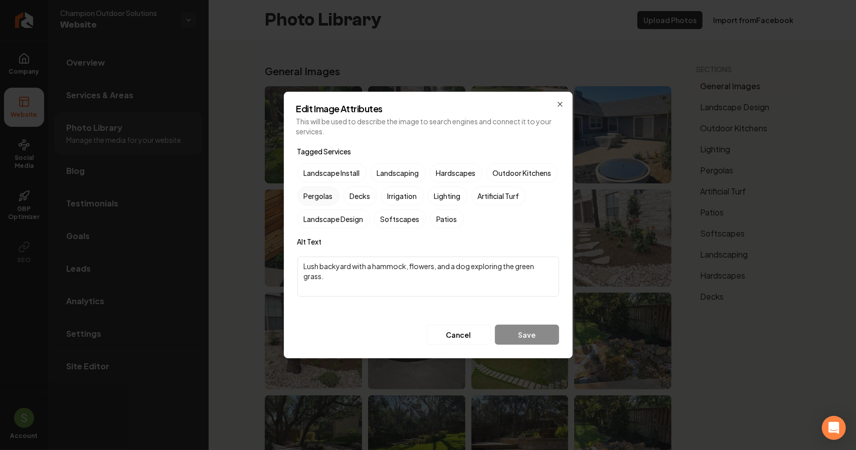
click at [340, 194] on label "Pergolas" at bounding box center [318, 196] width 42 height 19
click at [315, 194] on button "Pergolas" at bounding box center [309, 196] width 12 height 12
click at [522, 334] on button "Save" at bounding box center [527, 335] width 64 height 20
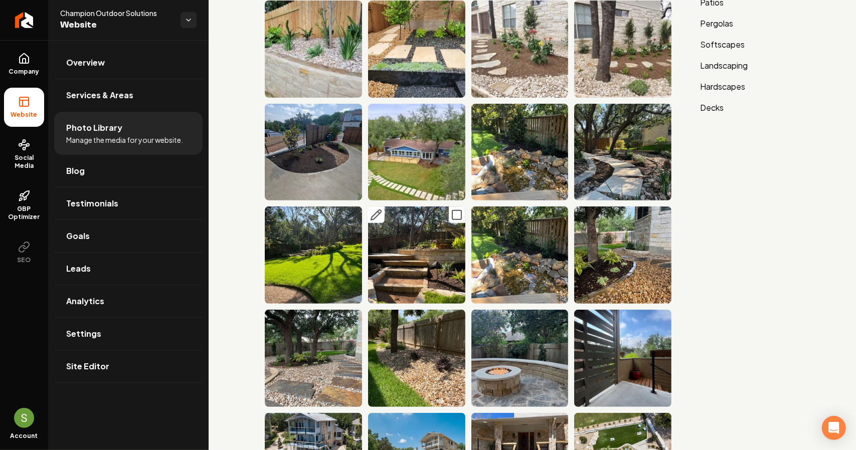
scroll to position [201, 0]
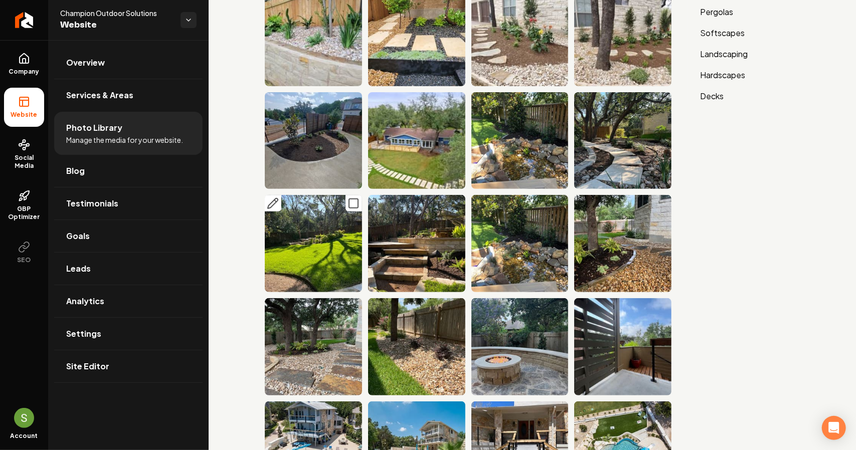
click at [274, 198] on icon "Main content area" at bounding box center [273, 204] width 12 height 12
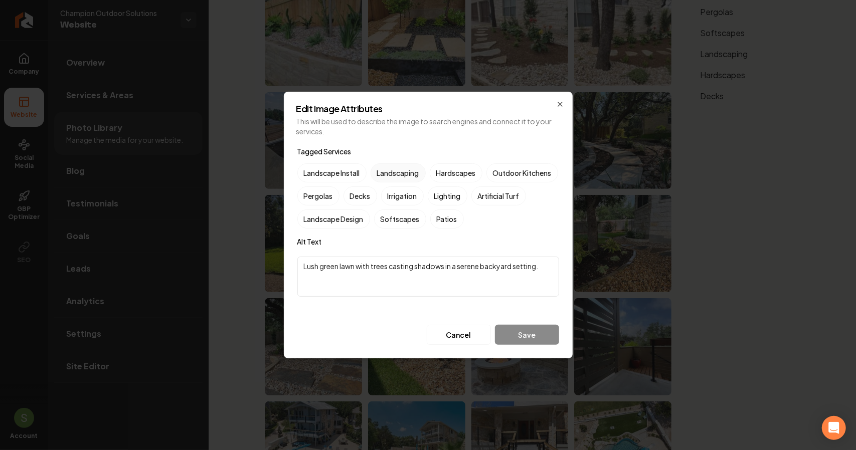
click at [401, 176] on label "Landscaping" at bounding box center [398, 173] width 55 height 19
click at [389, 176] on button "Landscaping" at bounding box center [383, 173] width 12 height 12
click at [426, 213] on label "Softscapes" at bounding box center [400, 219] width 52 height 19
click at [392, 213] on button "Softscapes" at bounding box center [386, 219] width 12 height 12
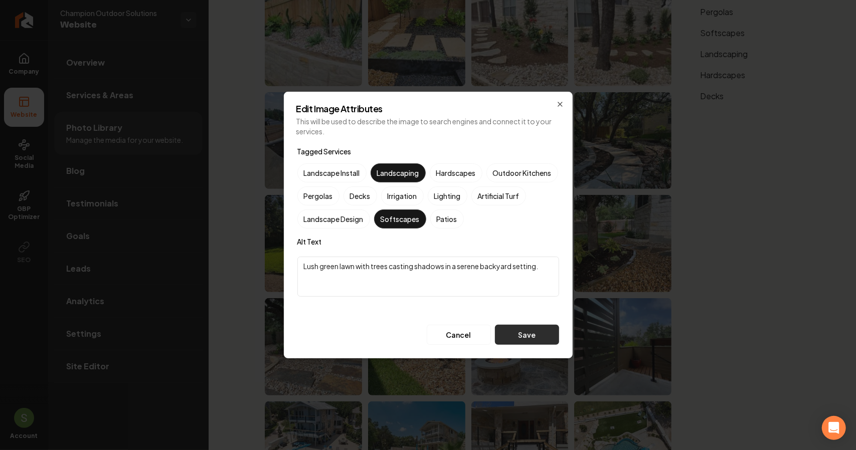
click at [532, 337] on button "Save" at bounding box center [527, 335] width 64 height 20
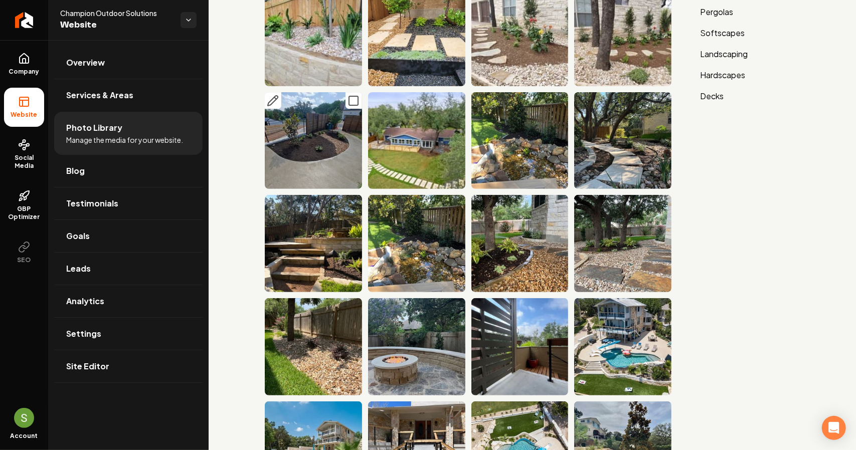
click at [276, 98] on icon "Main content area" at bounding box center [273, 101] width 12 height 12
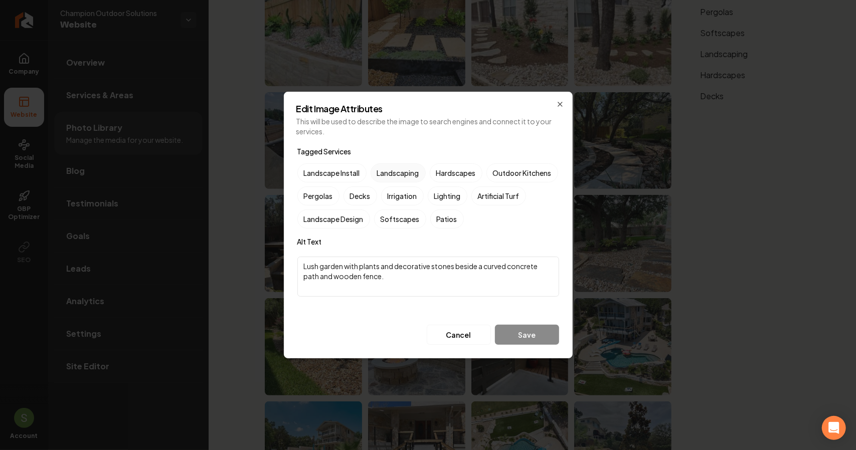
click at [389, 173] on label "Landscaping" at bounding box center [398, 173] width 55 height 19
click at [389, 173] on button "Landscaping" at bounding box center [383, 173] width 12 height 12
click at [351, 169] on label "Landscape Install" at bounding box center [331, 173] width 69 height 19
click at [315, 169] on button "Landscape Install" at bounding box center [309, 173] width 12 height 12
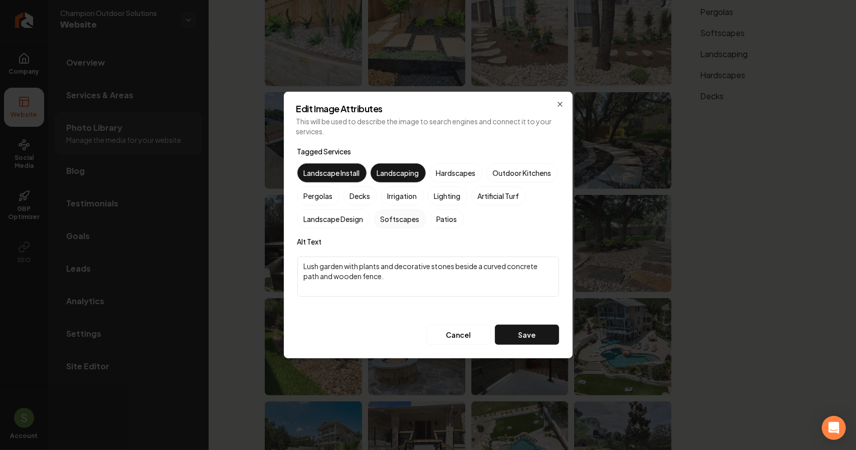
click at [426, 214] on label "Softscapes" at bounding box center [400, 219] width 52 height 19
click at [392, 214] on button "Softscapes" at bounding box center [386, 219] width 12 height 12
click at [519, 343] on button "Save" at bounding box center [527, 335] width 64 height 20
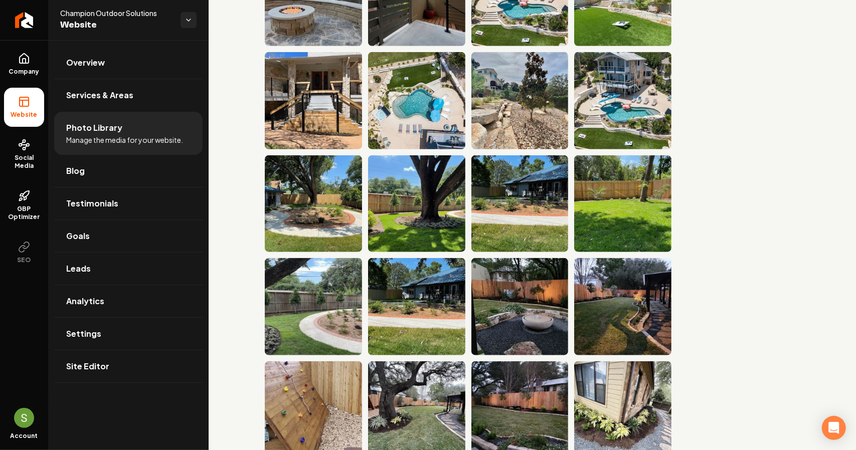
scroll to position [552, 0]
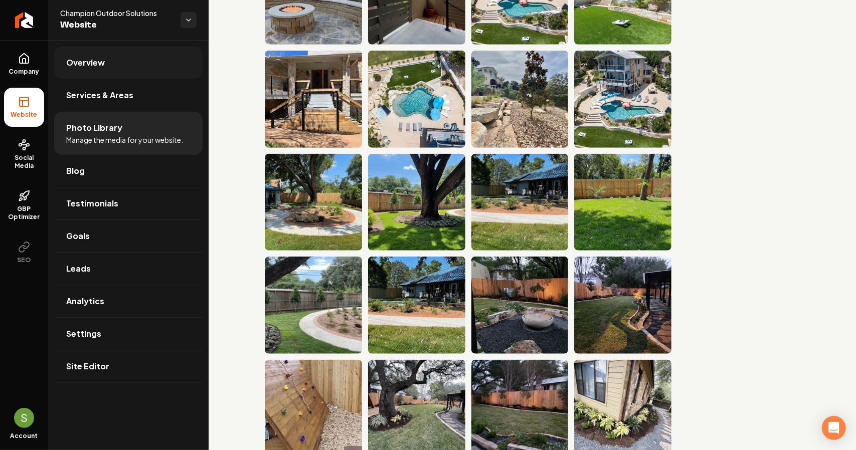
click at [97, 67] on span "Overview" at bounding box center [85, 63] width 39 height 12
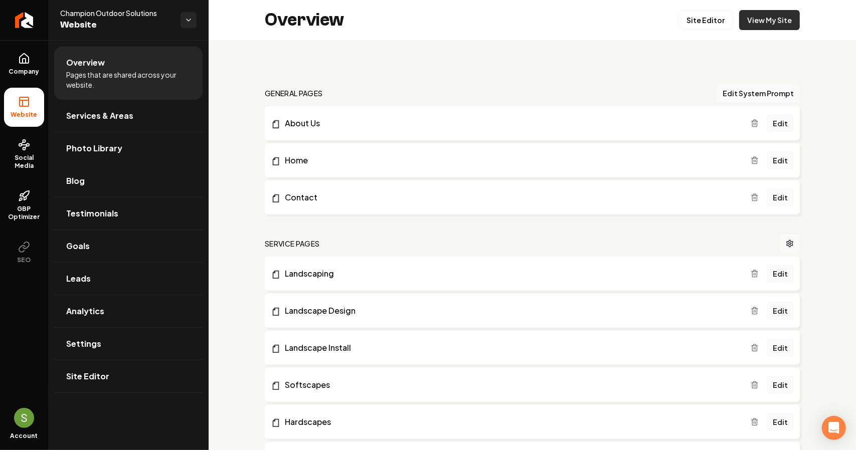
click at [774, 17] on link "View My Site" at bounding box center [769, 20] width 61 height 20
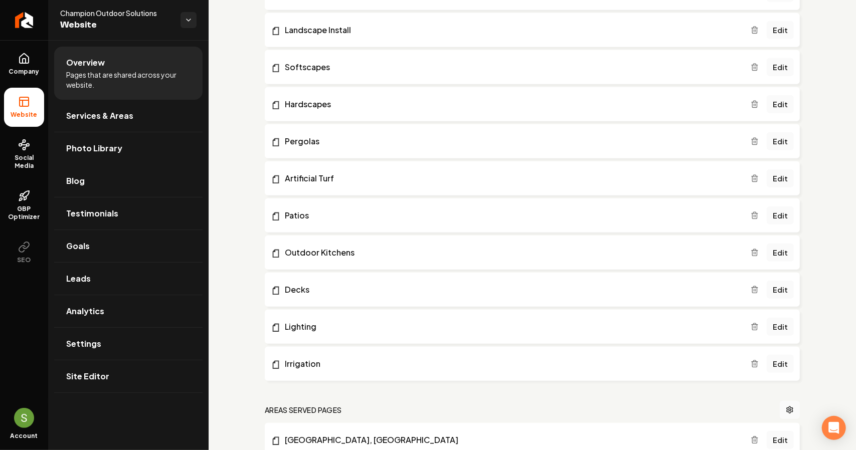
scroll to position [332, 0]
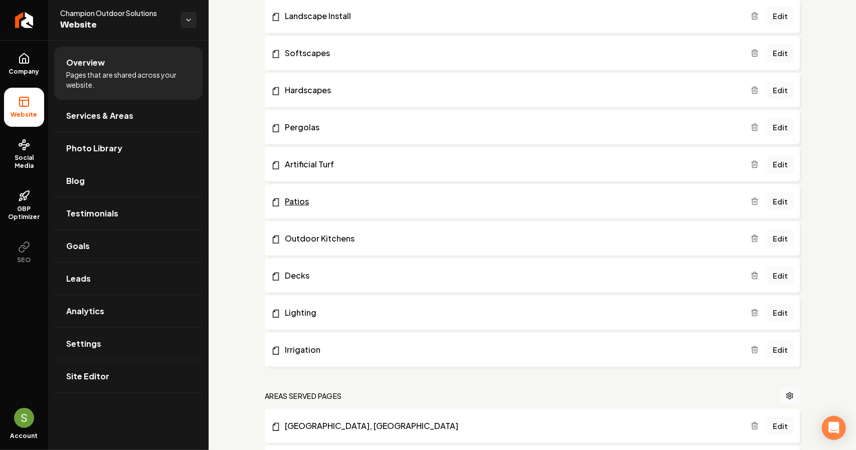
click at [348, 199] on link "Patios" at bounding box center [511, 202] width 480 height 12
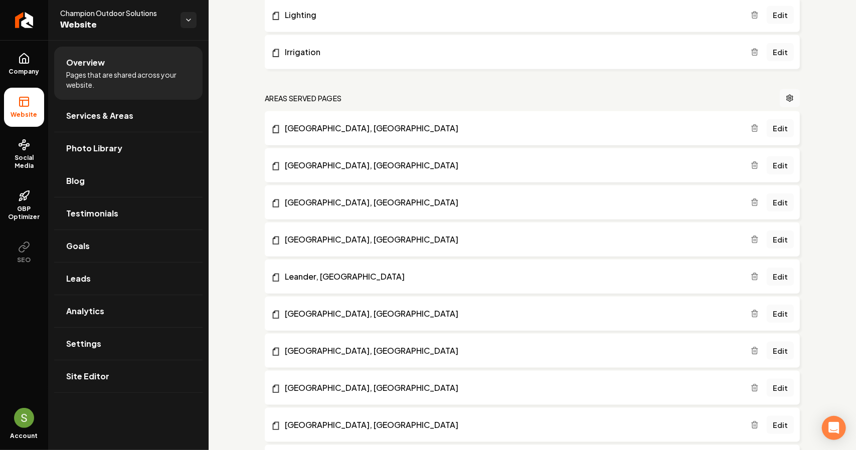
scroll to position [633, 0]
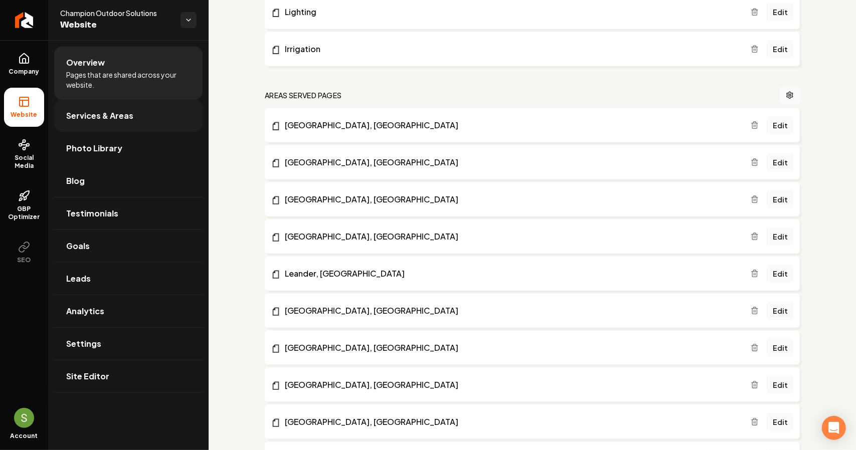
click at [133, 120] on link "Services & Areas" at bounding box center [128, 116] width 148 height 32
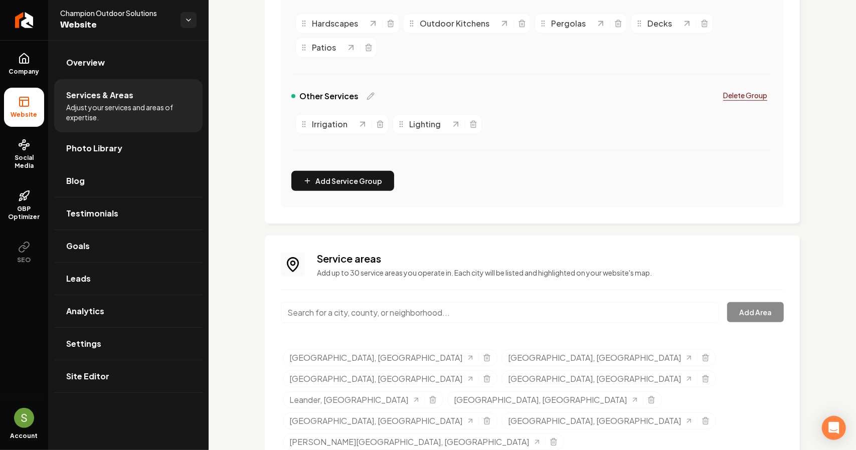
scroll to position [369, 0]
click at [12, 149] on link "Social Media" at bounding box center [24, 154] width 40 height 47
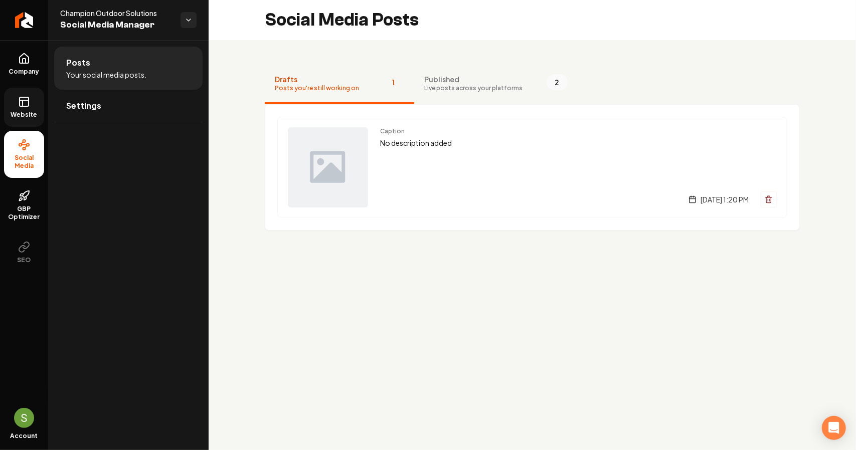
click at [25, 96] on icon at bounding box center [24, 102] width 12 height 12
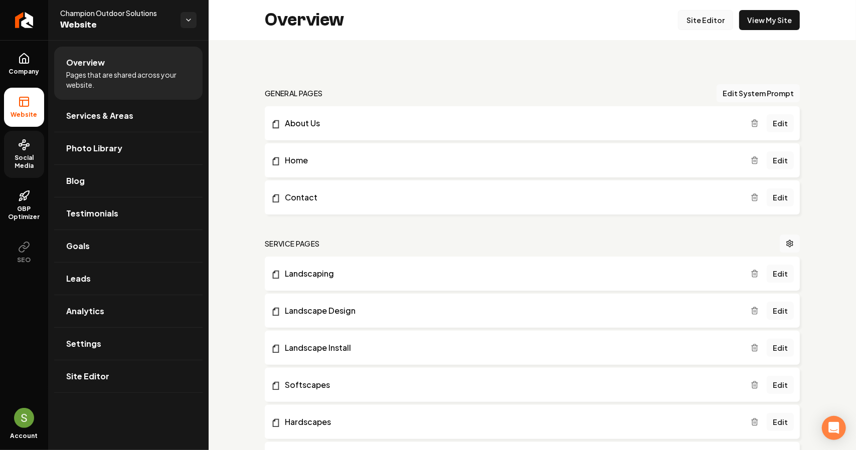
click at [715, 23] on link "Site Editor" at bounding box center [705, 20] width 55 height 20
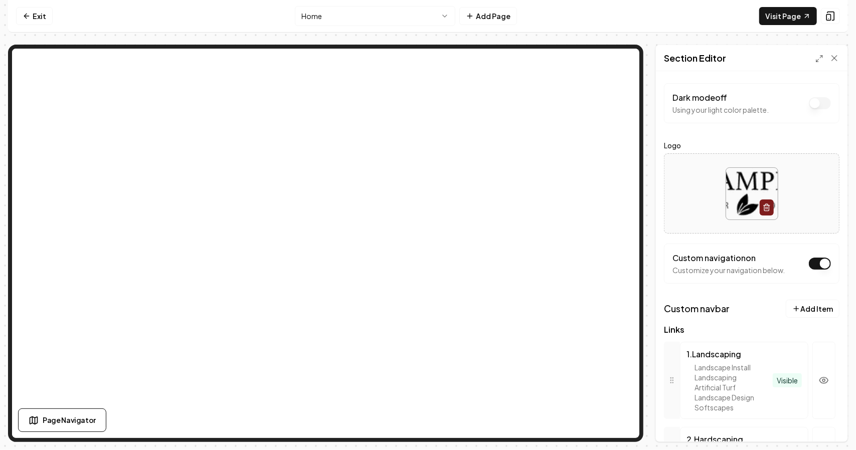
click at [396, 14] on html "Computer Required This feature is only available on a computer. Please switch t…" at bounding box center [428, 225] width 856 height 450
